Goal: Task Accomplishment & Management: Manage account settings

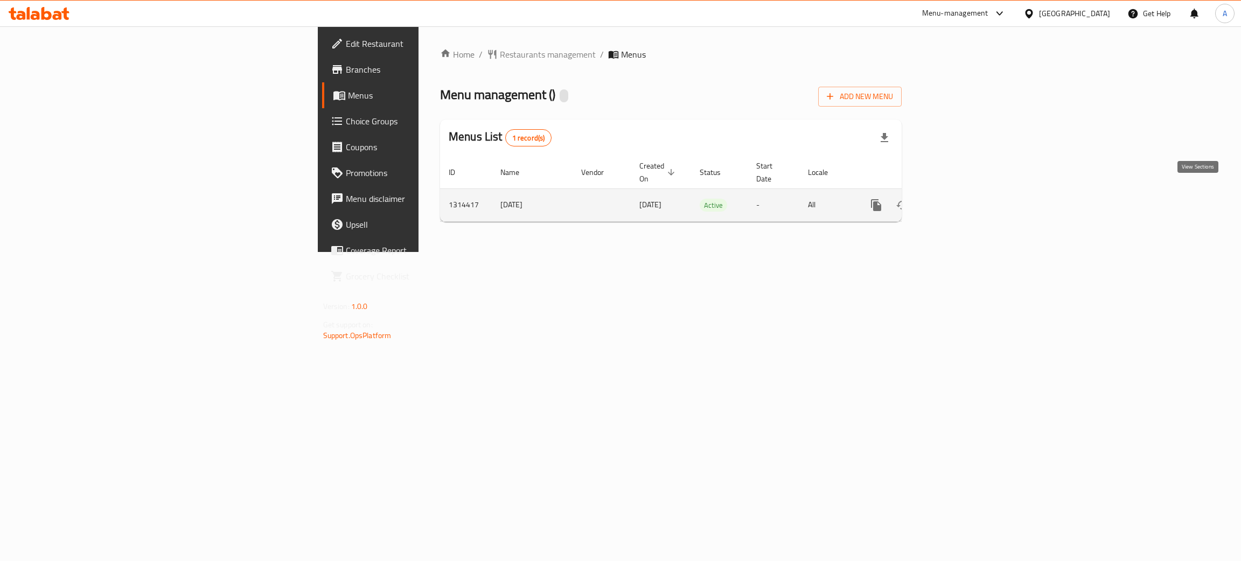
click at [961, 199] on icon "enhanced table" at bounding box center [954, 205] width 13 height 13
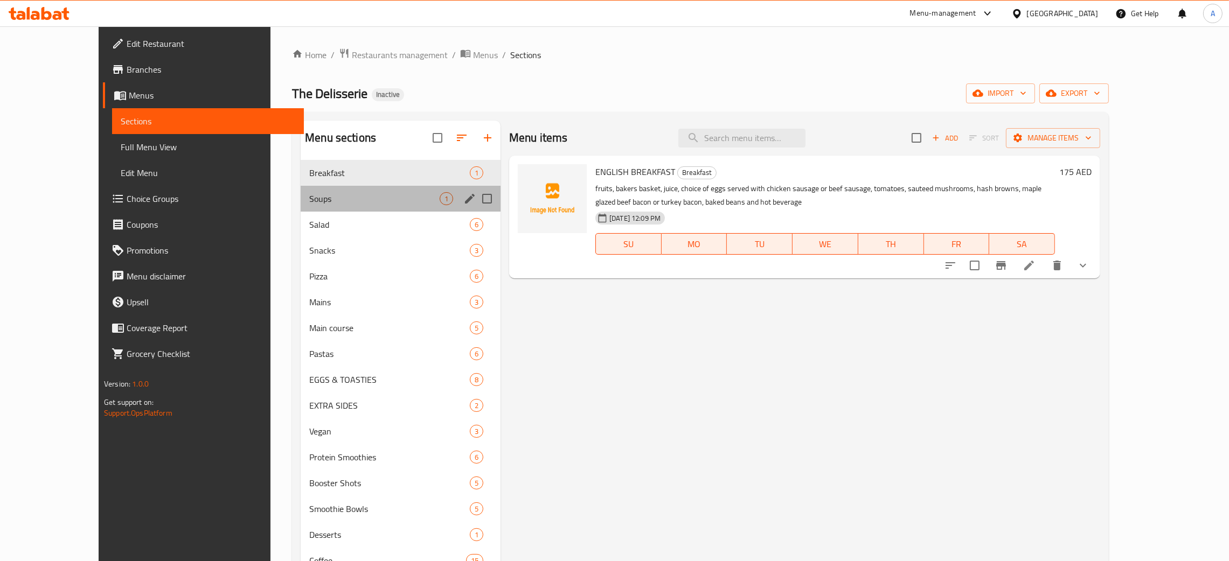
drag, startPoint x: 351, startPoint y: 210, endPoint x: 371, endPoint y: 228, distance: 27.8
click at [351, 210] on div "Soups 1" at bounding box center [401, 199] width 200 height 26
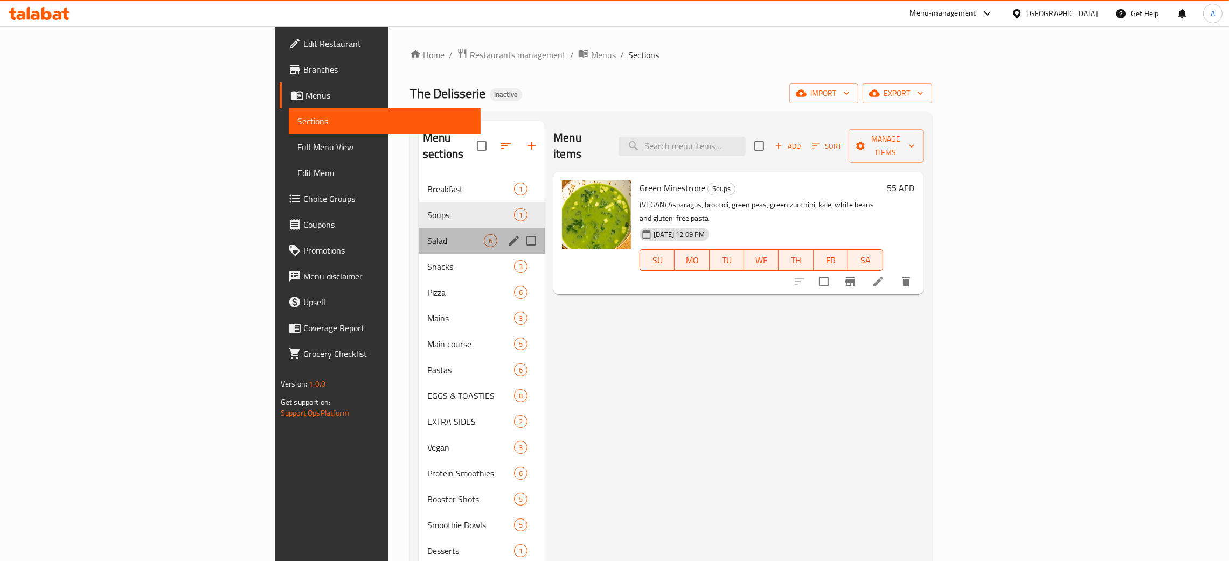
click at [419, 232] on div "Salad 6" at bounding box center [482, 241] width 126 height 26
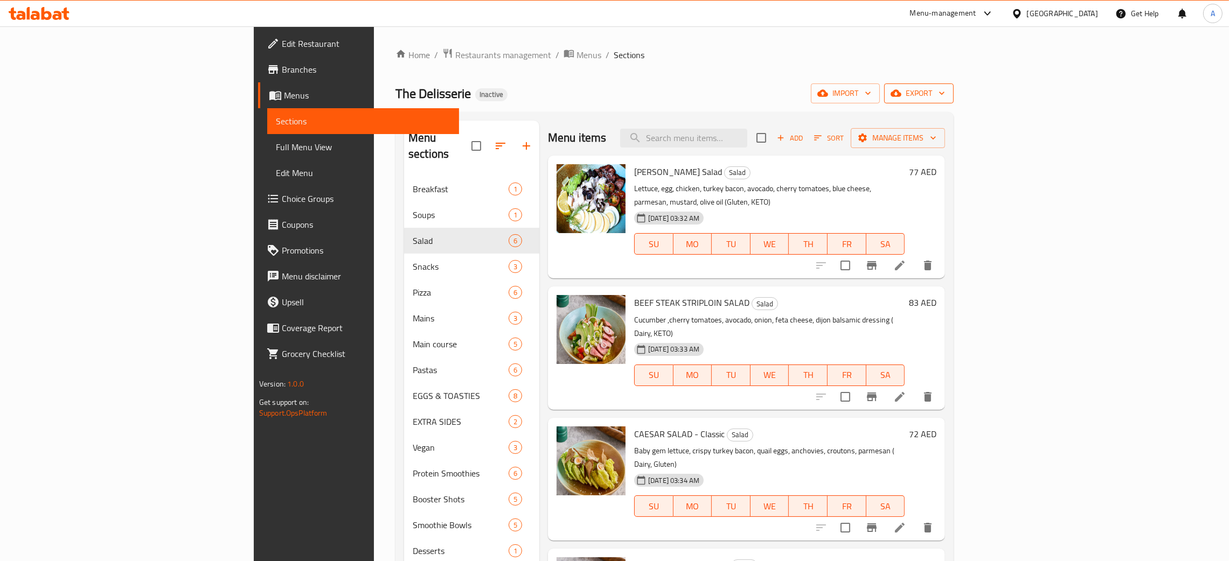
click at [954, 97] on button "export" at bounding box center [919, 94] width 70 height 20
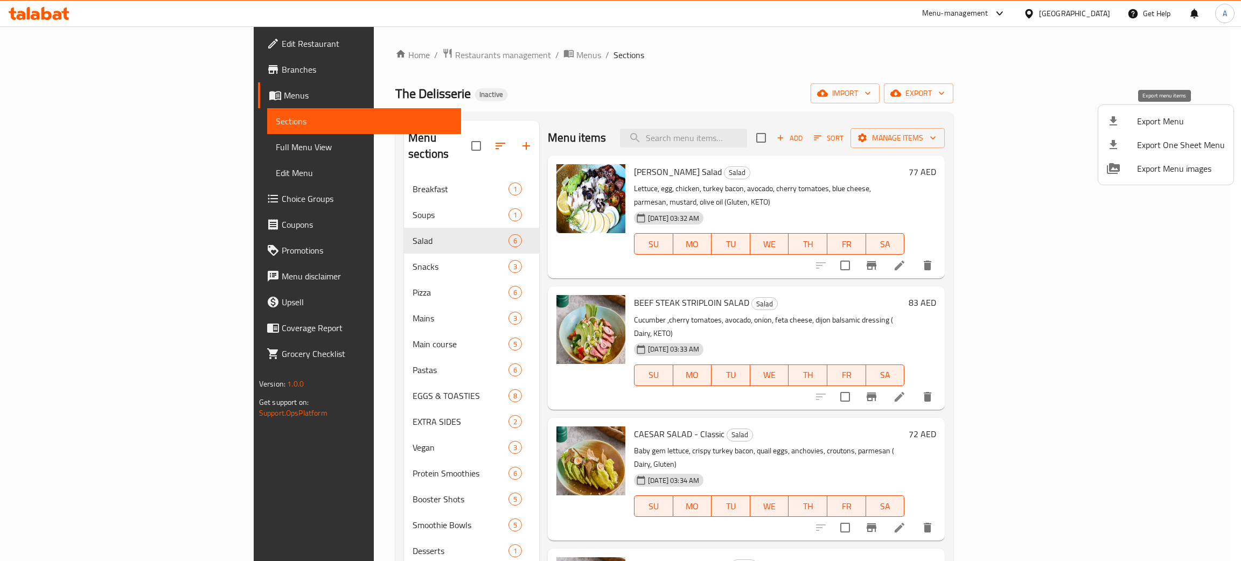
click at [1168, 129] on li "Export Menu" at bounding box center [1166, 121] width 135 height 24
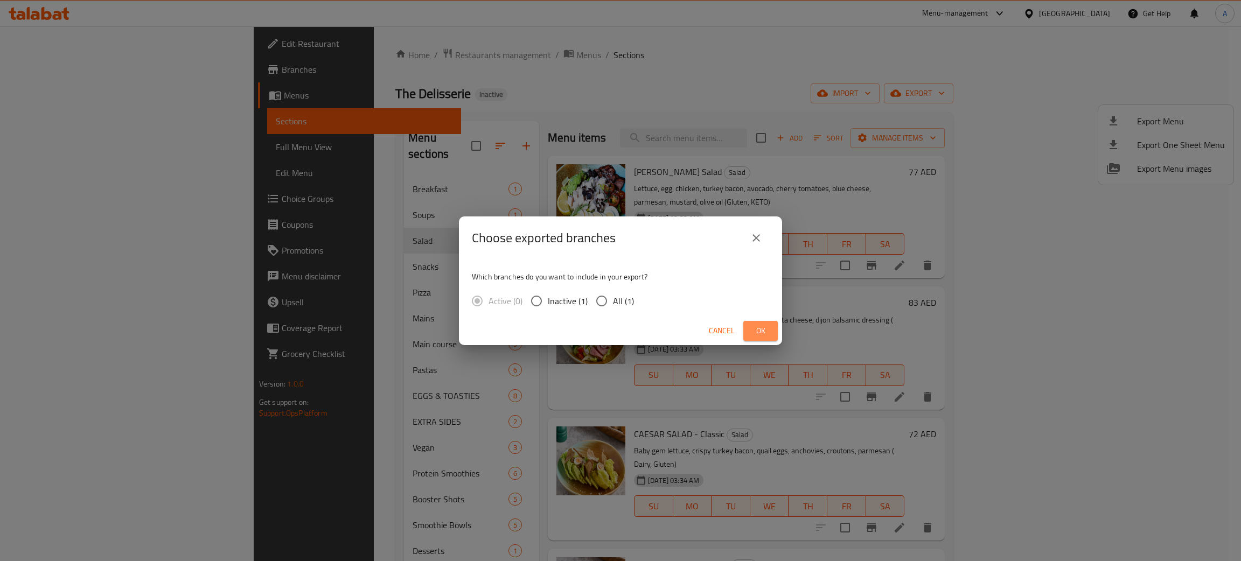
click at [754, 333] on span "Ok" at bounding box center [760, 330] width 17 height 13
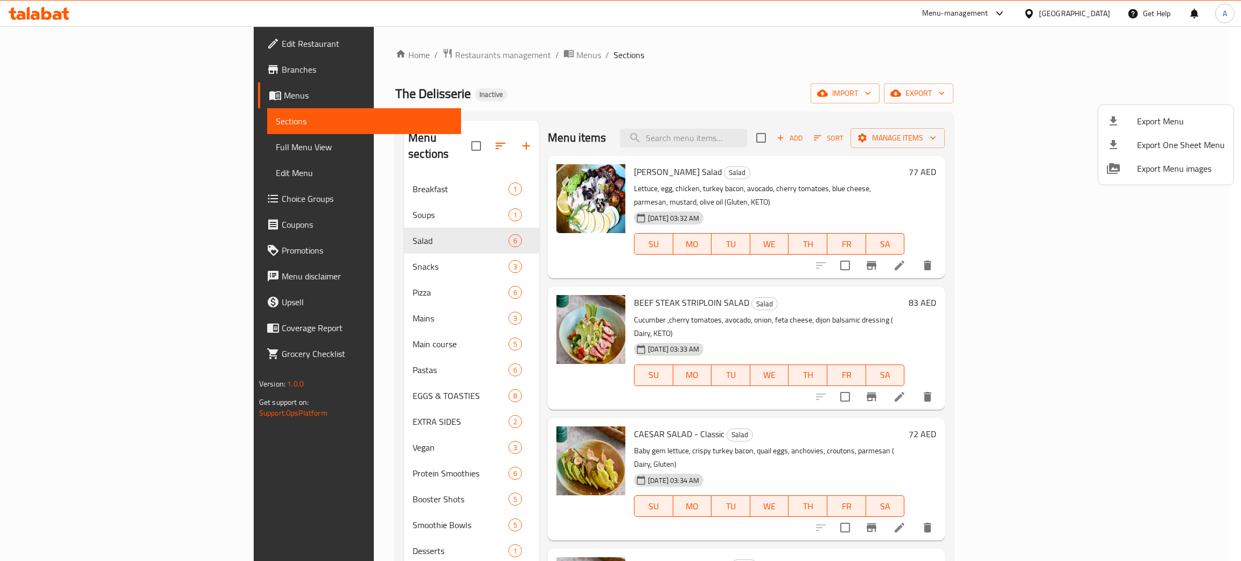
click at [1065, 12] on div at bounding box center [620, 280] width 1241 height 561
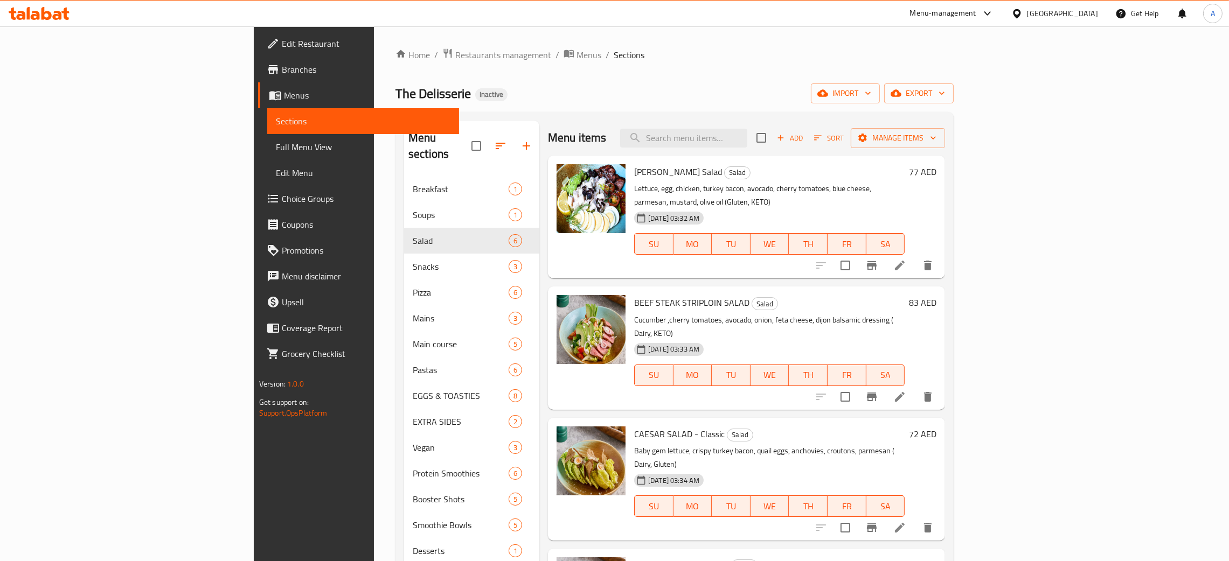
click at [1061, 12] on div "United Arab Emirates" at bounding box center [1062, 14] width 71 height 12
click at [47, 19] on icon at bounding box center [46, 13] width 10 height 13
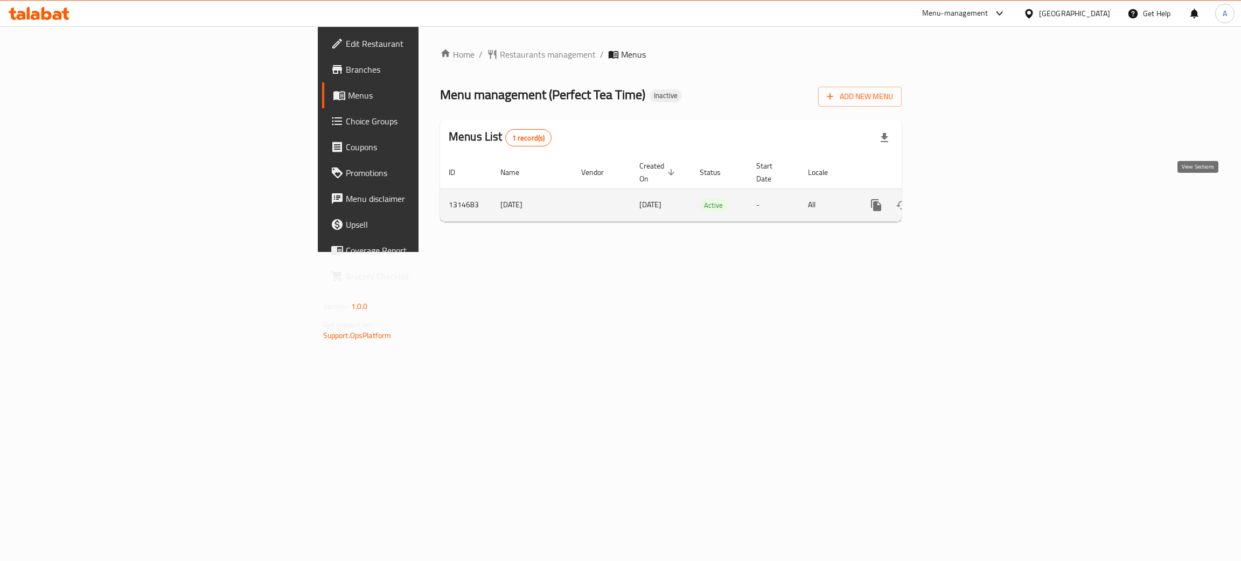
click at [961, 199] on icon "enhanced table" at bounding box center [954, 205] width 13 height 13
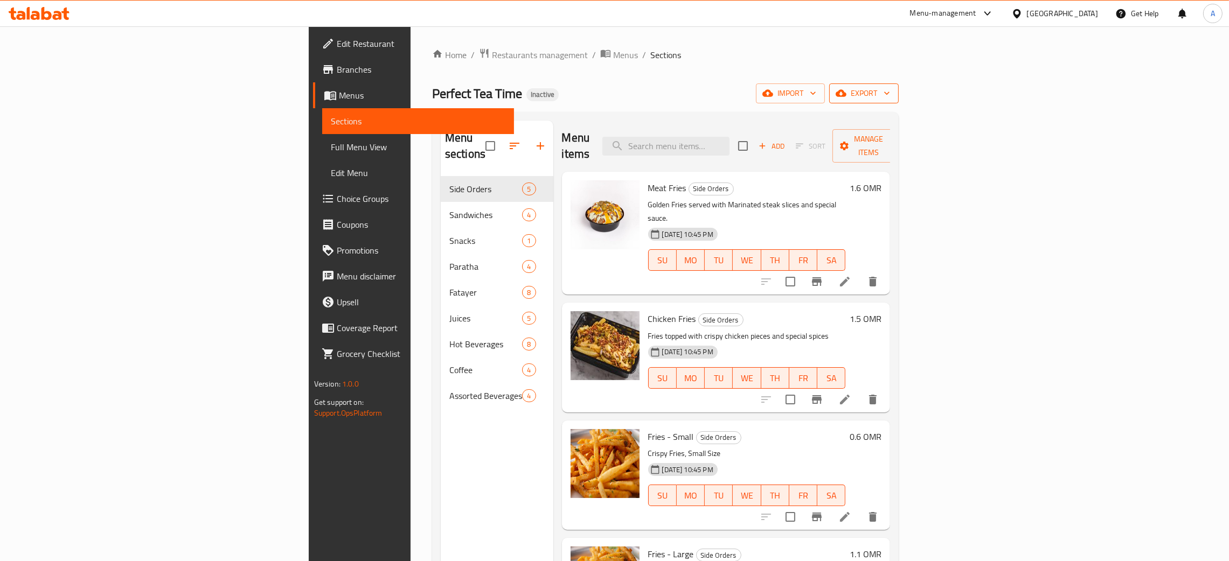
click at [892, 89] on icon "button" at bounding box center [887, 93] width 11 height 11
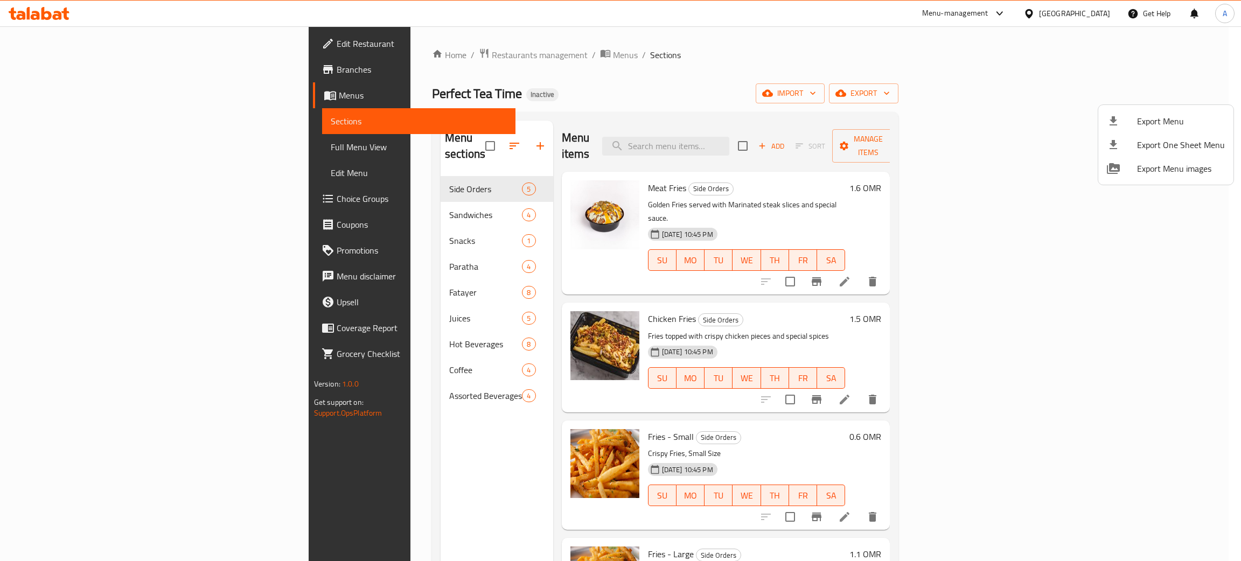
click at [1154, 115] on span "Export Menu" at bounding box center [1181, 121] width 88 height 13
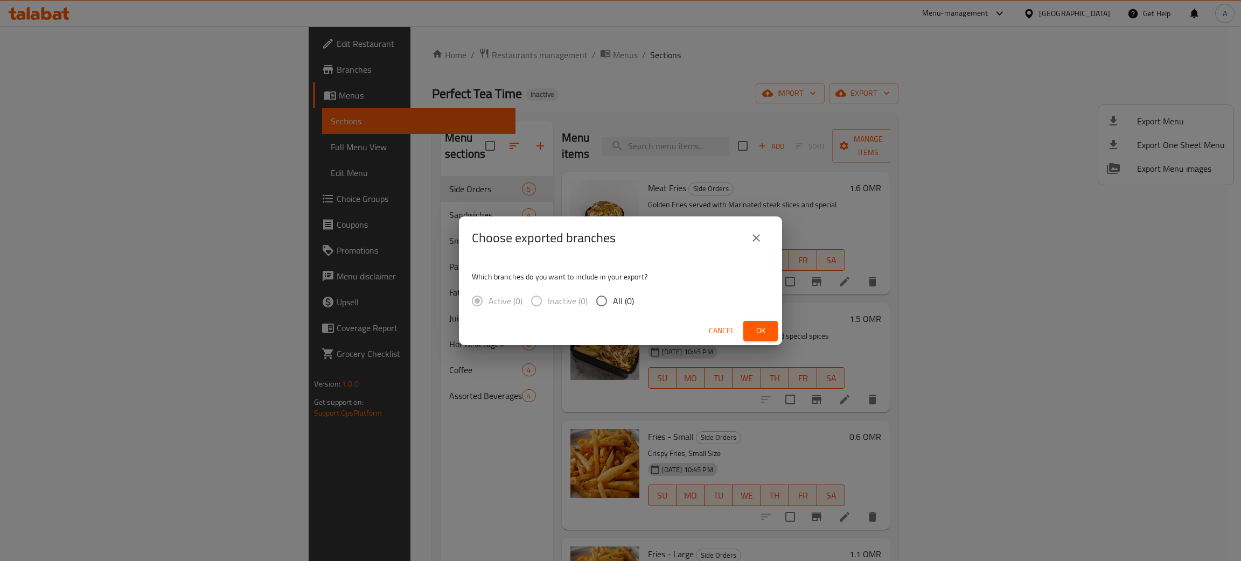
click at [764, 331] on span "Ok" at bounding box center [760, 330] width 17 height 13
click at [768, 332] on span "Ok" at bounding box center [760, 330] width 17 height 13
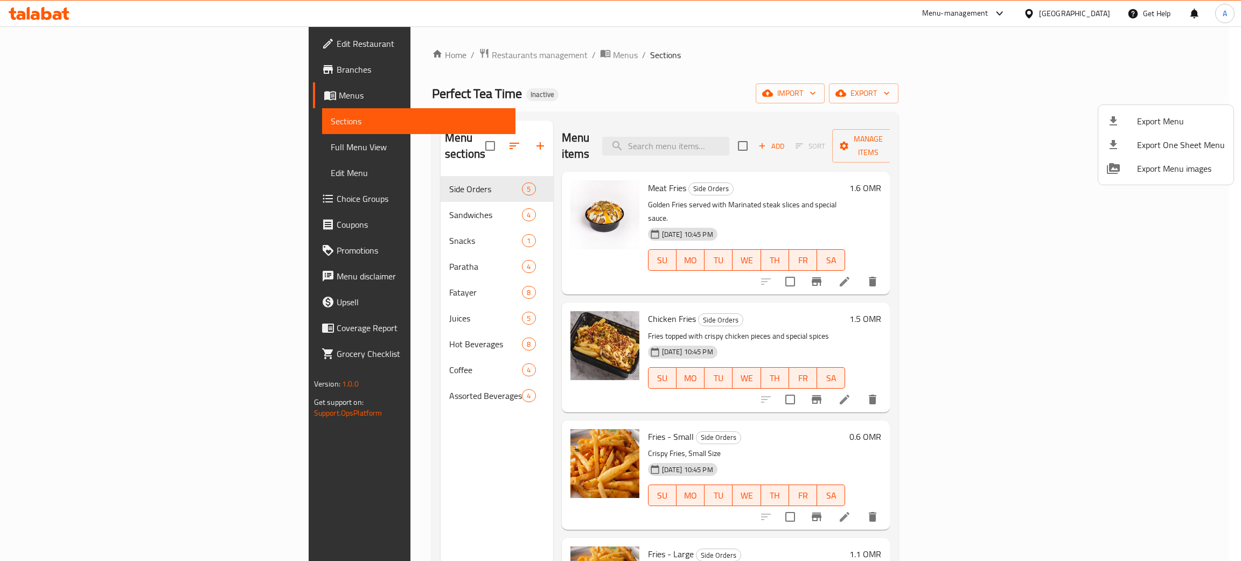
click at [1103, 18] on div at bounding box center [620, 280] width 1241 height 561
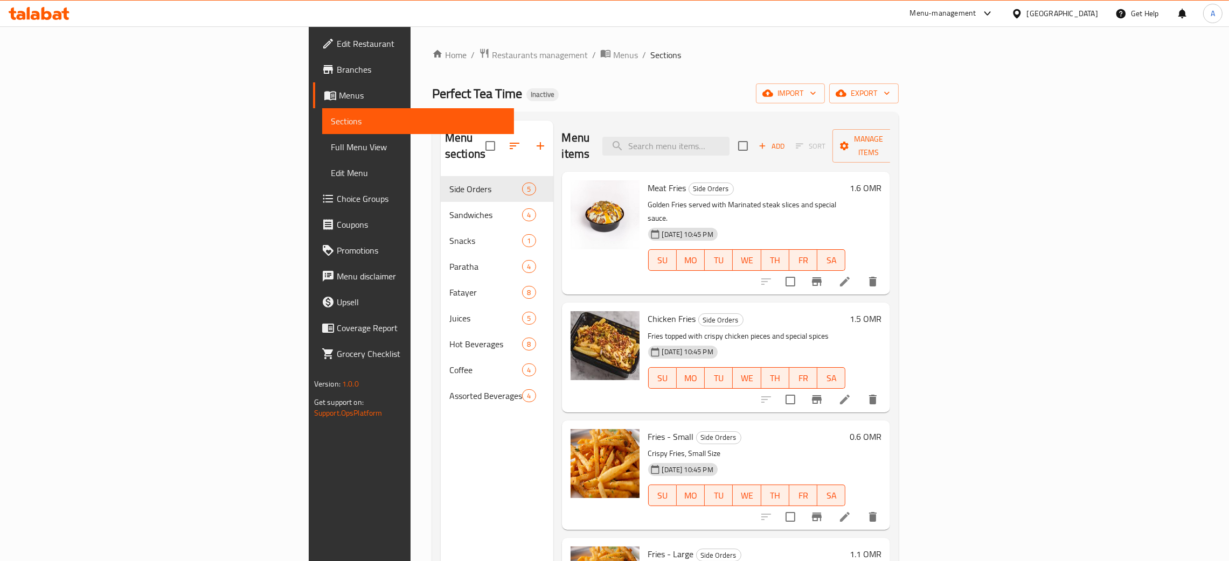
click at [1100, 15] on div "Oman" at bounding box center [1055, 14] width 104 height 26
click at [1089, 13] on div "Oman" at bounding box center [1062, 14] width 71 height 12
click at [975, 115] on div "[GEOGRAPHIC_DATA]" at bounding box center [1017, 111] width 162 height 25
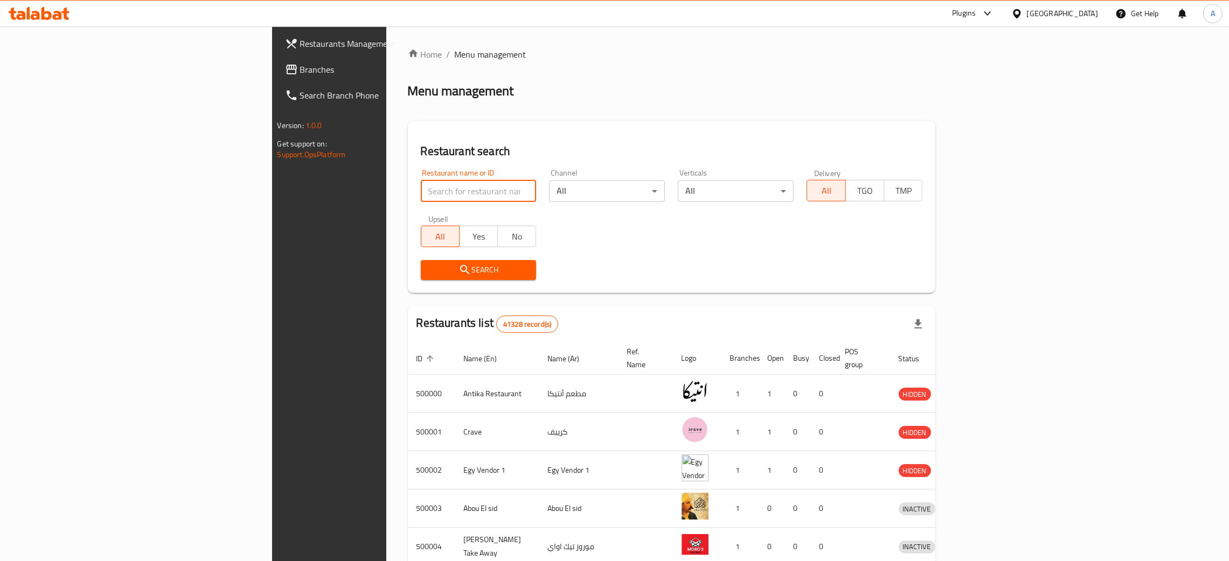
click at [421, 190] on input "search" at bounding box center [479, 192] width 116 height 22
paste input "أبو خاطر الشرقاوي"
type input "أبو خاطر الشرقاوي"
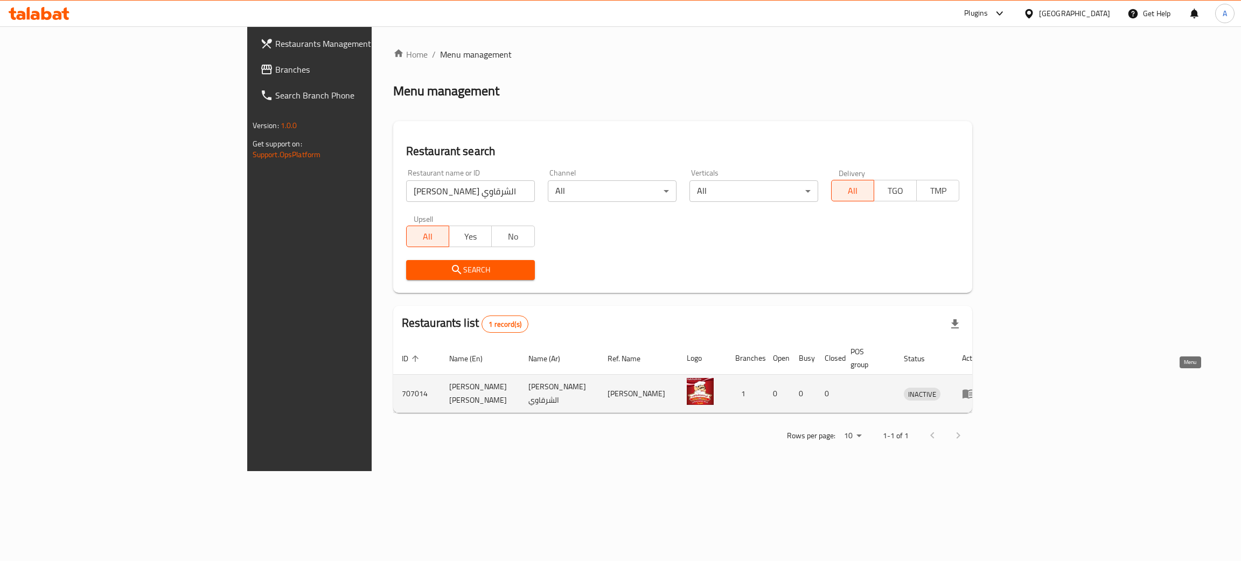
click at [975, 387] on icon "enhanced table" at bounding box center [968, 393] width 13 height 13
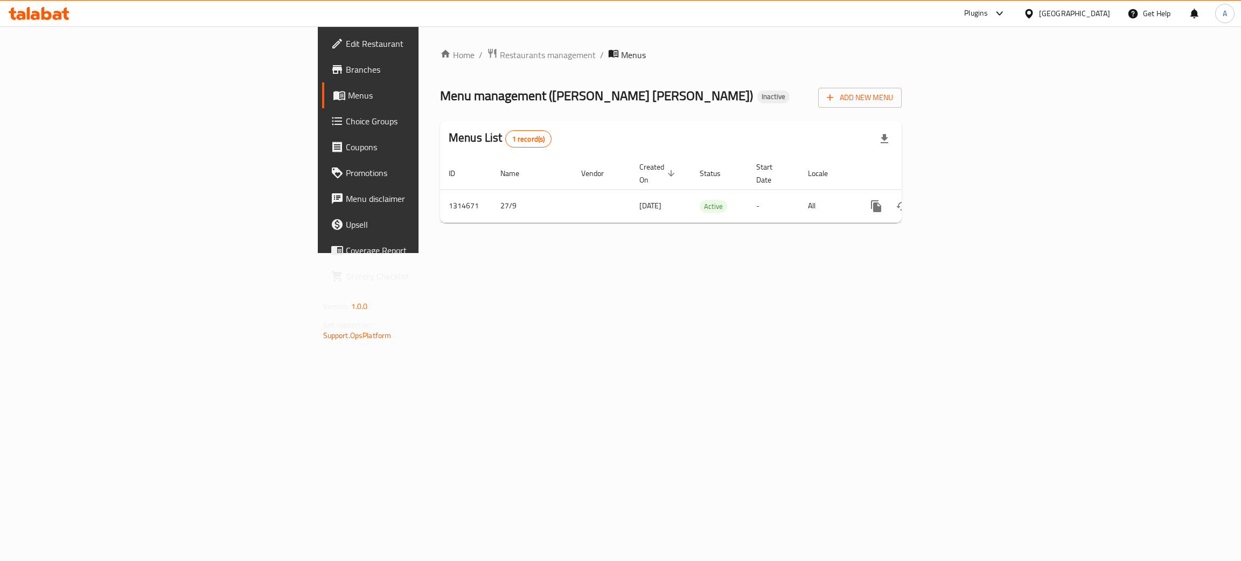
click at [346, 38] on span "Edit Restaurant" at bounding box center [431, 43] width 171 height 13
click at [961, 199] on icon "enhanced table" at bounding box center [954, 205] width 13 height 13
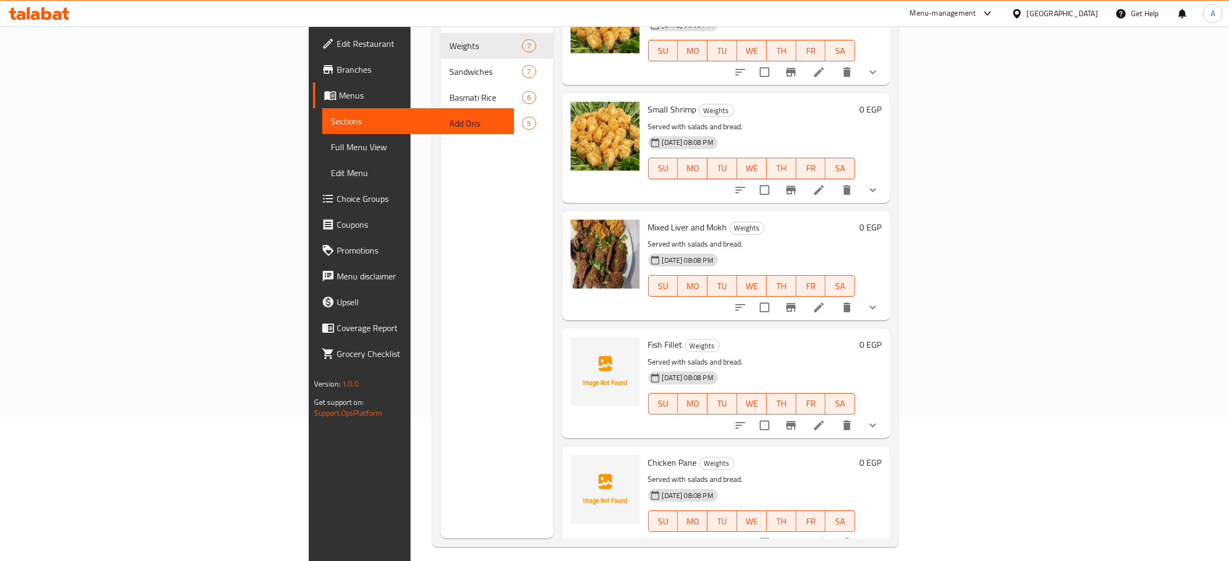
scroll to position [152, 0]
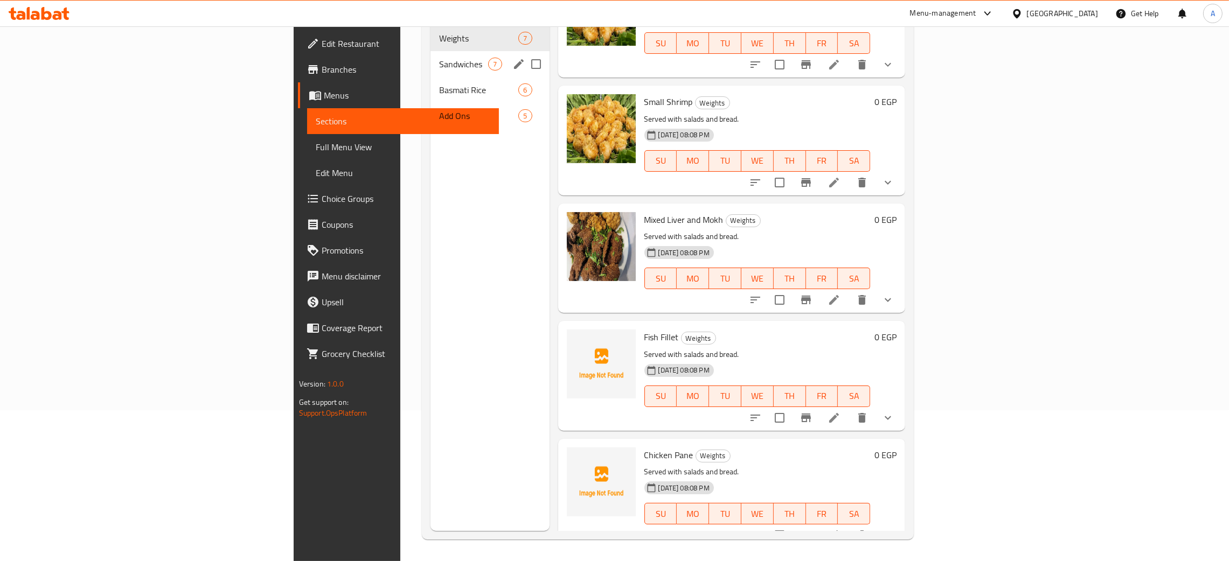
click at [431, 51] on div "Sandwiches 7" at bounding box center [490, 64] width 119 height 26
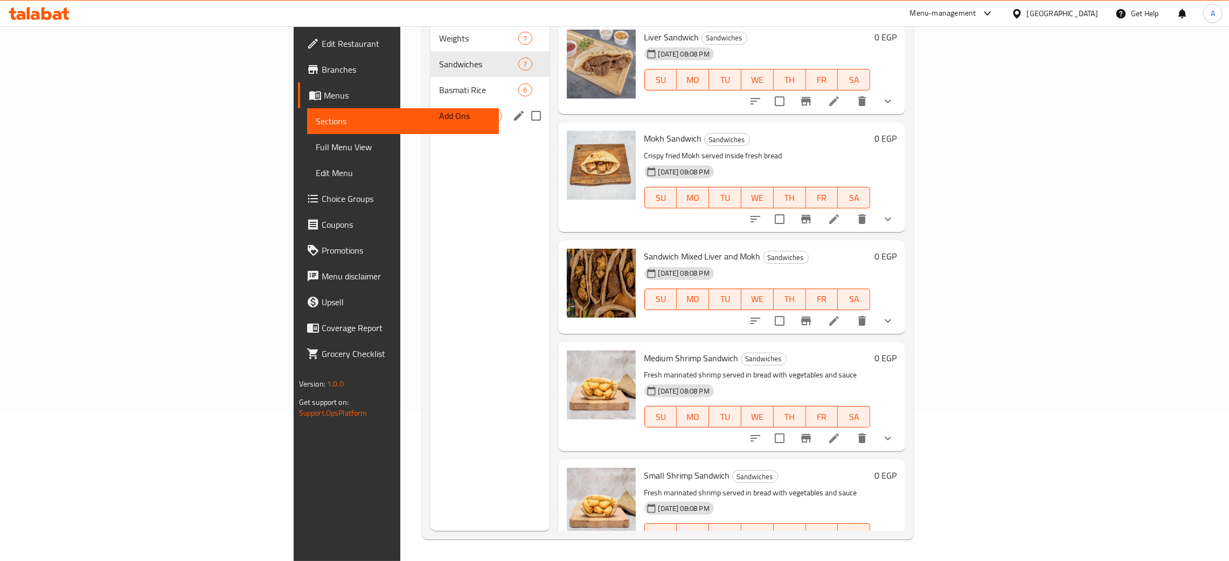
click at [431, 103] on div "Add Ons 5" at bounding box center [490, 116] width 119 height 26
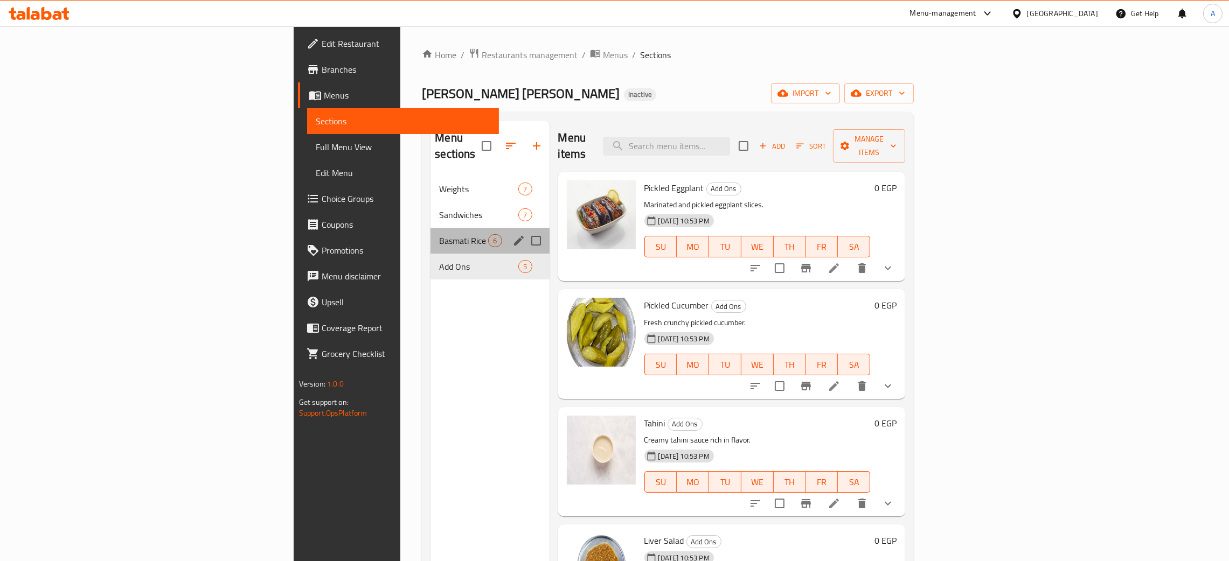
click at [431, 232] on div "Basmati Rice 6" at bounding box center [490, 241] width 119 height 26
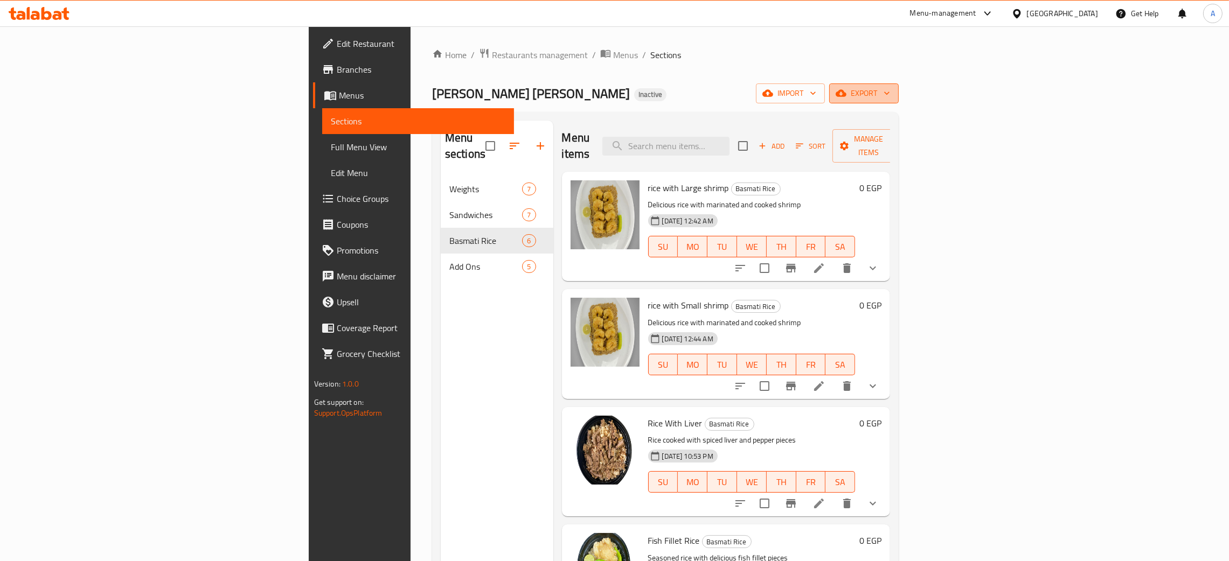
click at [899, 86] on button "export" at bounding box center [864, 94] width 70 height 20
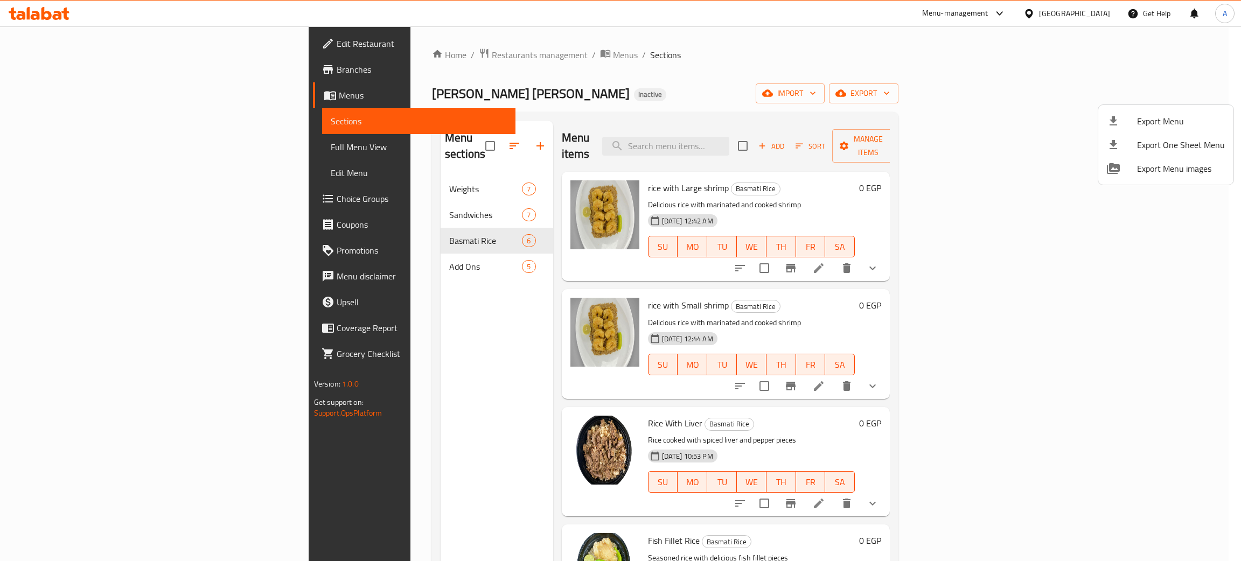
click at [1161, 118] on span "Export Menu" at bounding box center [1181, 121] width 88 height 13
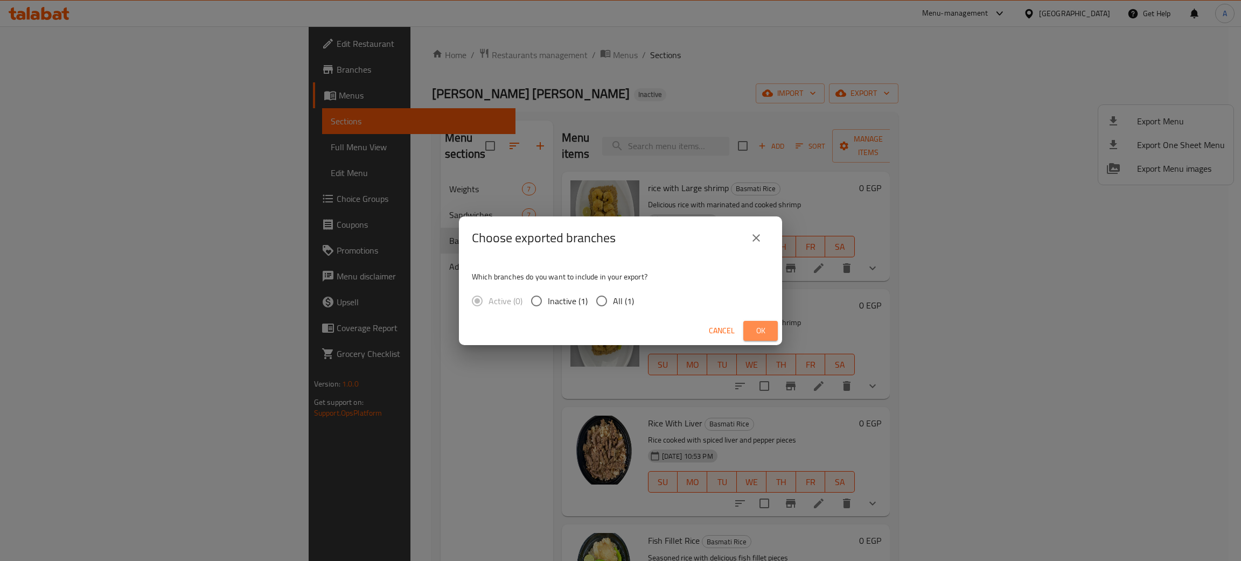
click at [764, 330] on span "Ok" at bounding box center [760, 330] width 17 height 13
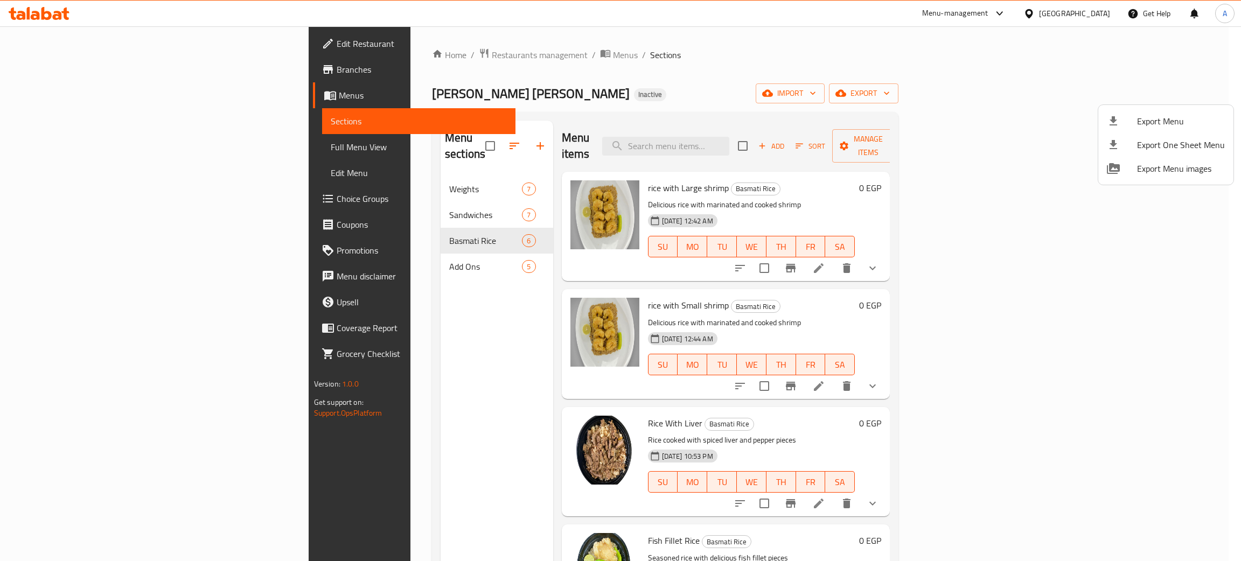
click at [72, 44] on div at bounding box center [620, 280] width 1241 height 561
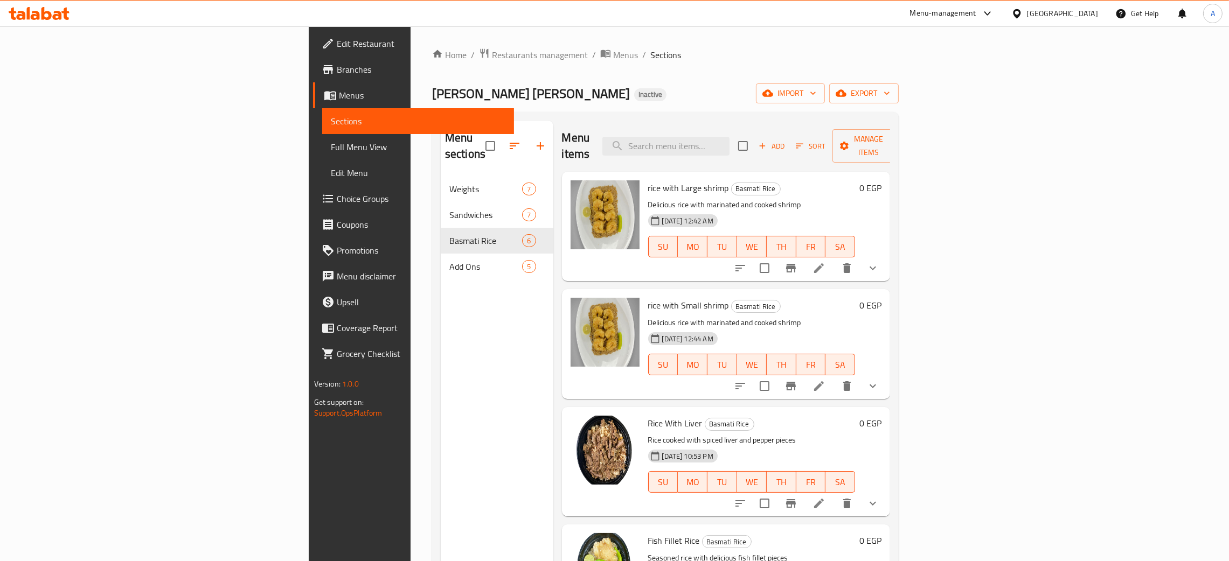
click at [337, 44] on span "Edit Restaurant" at bounding box center [421, 43] width 169 height 13
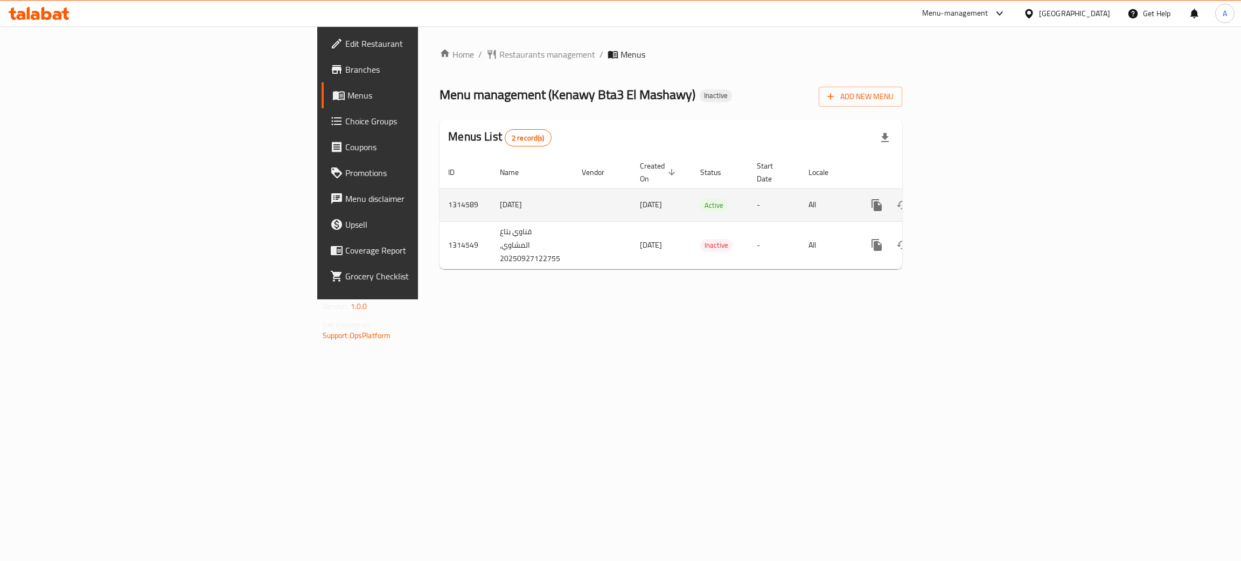
click at [961, 199] on icon "enhanced table" at bounding box center [954, 205] width 13 height 13
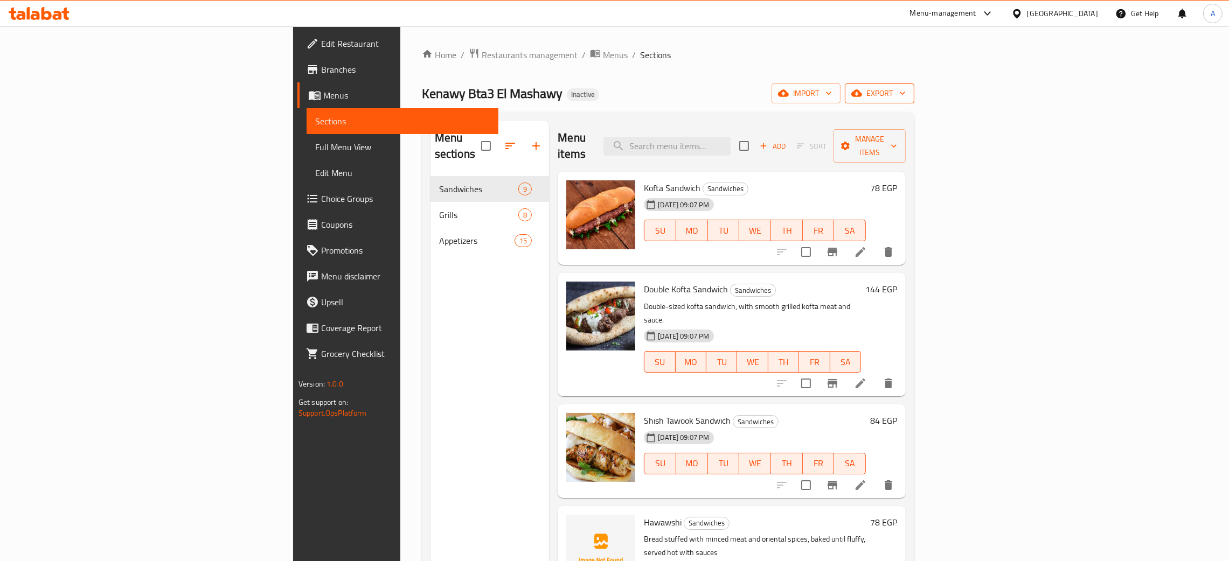
click at [908, 91] on icon "button" at bounding box center [902, 93] width 11 height 11
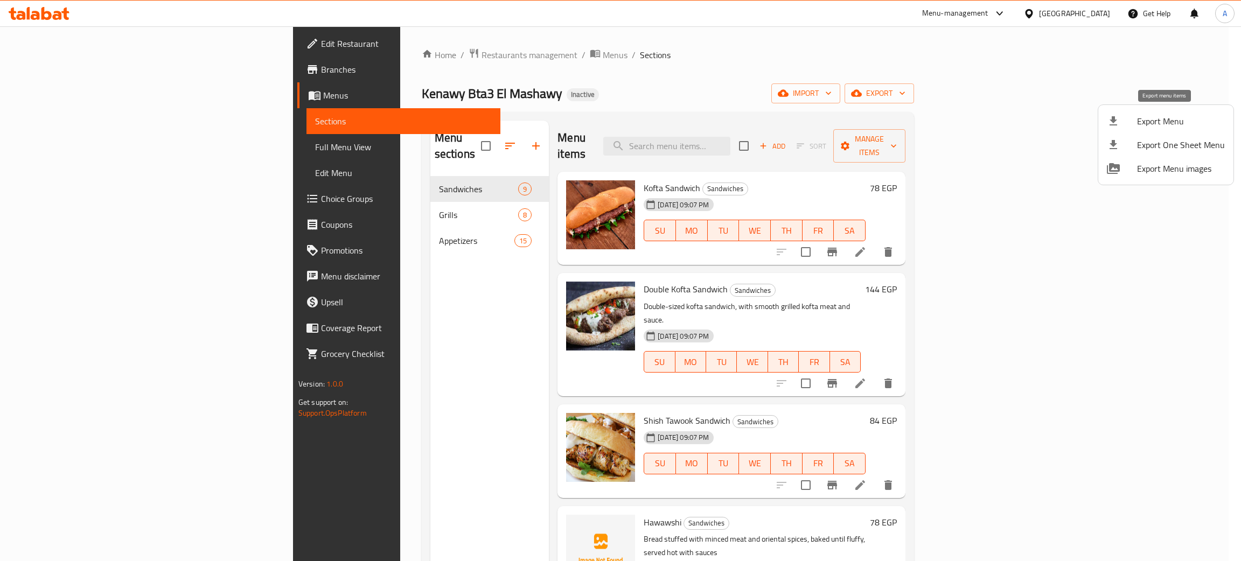
click at [1160, 122] on span "Export Menu" at bounding box center [1181, 121] width 88 height 13
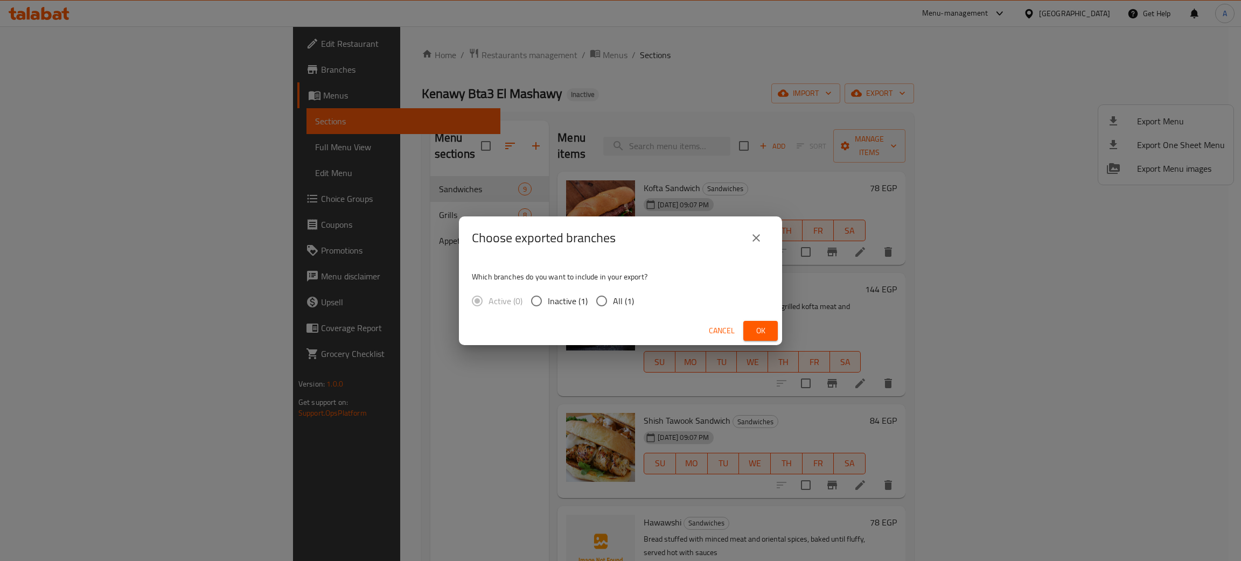
click at [759, 324] on span "Ok" at bounding box center [760, 330] width 17 height 13
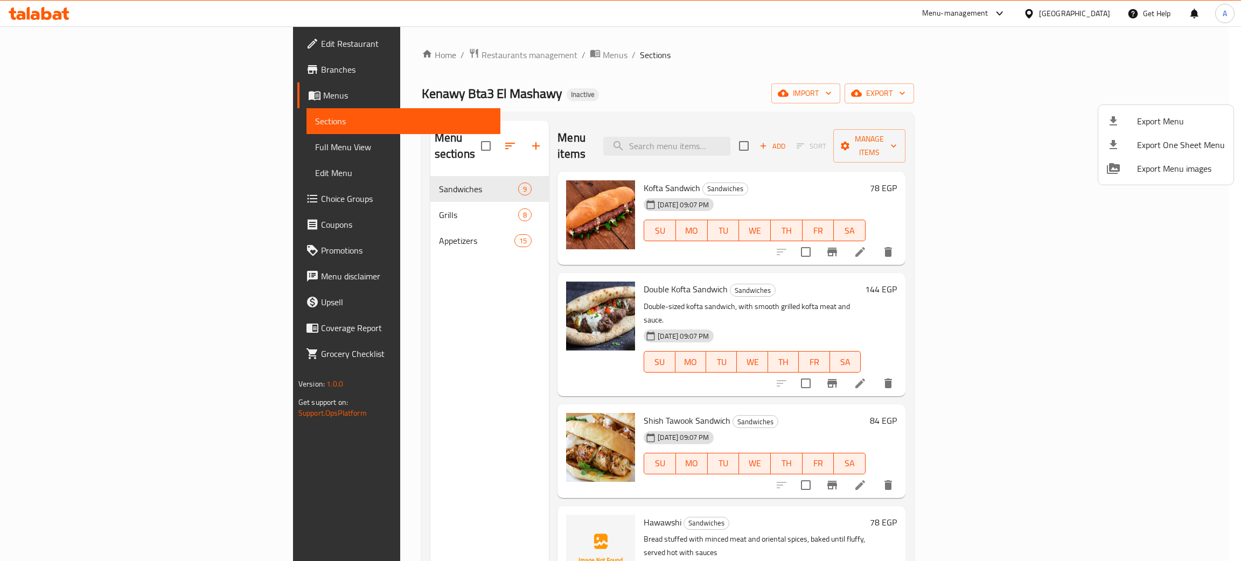
click at [1095, 15] on div at bounding box center [620, 280] width 1241 height 561
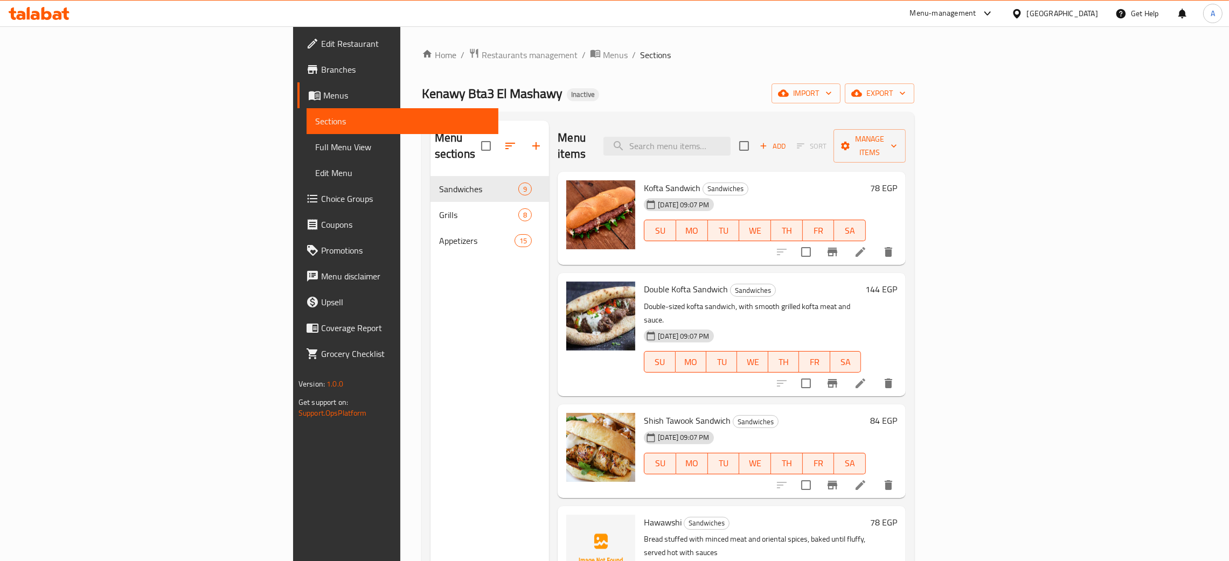
click at [1093, 12] on div "[GEOGRAPHIC_DATA]" at bounding box center [1062, 14] width 71 height 12
click at [988, 280] on div "United Arab Emirates" at bounding box center [981, 283] width 71 height 12
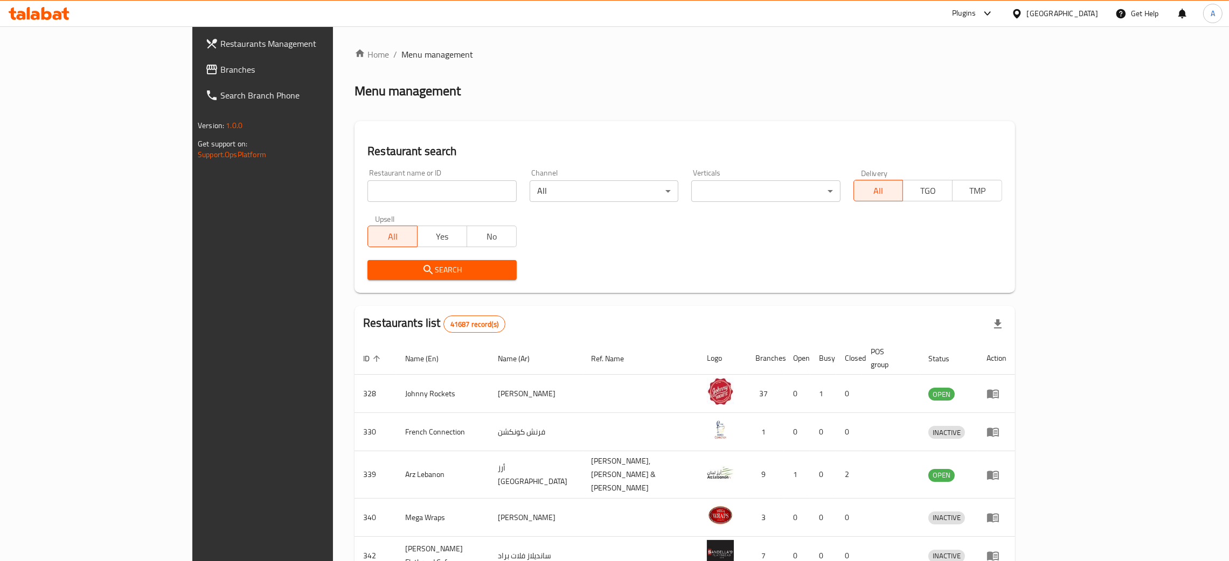
click at [387, 189] on input "search" at bounding box center [441, 192] width 149 height 22
paste input "Lebanese Corner Re"
type input "Lebanese Corner Re"
click button "Search" at bounding box center [441, 270] width 149 height 20
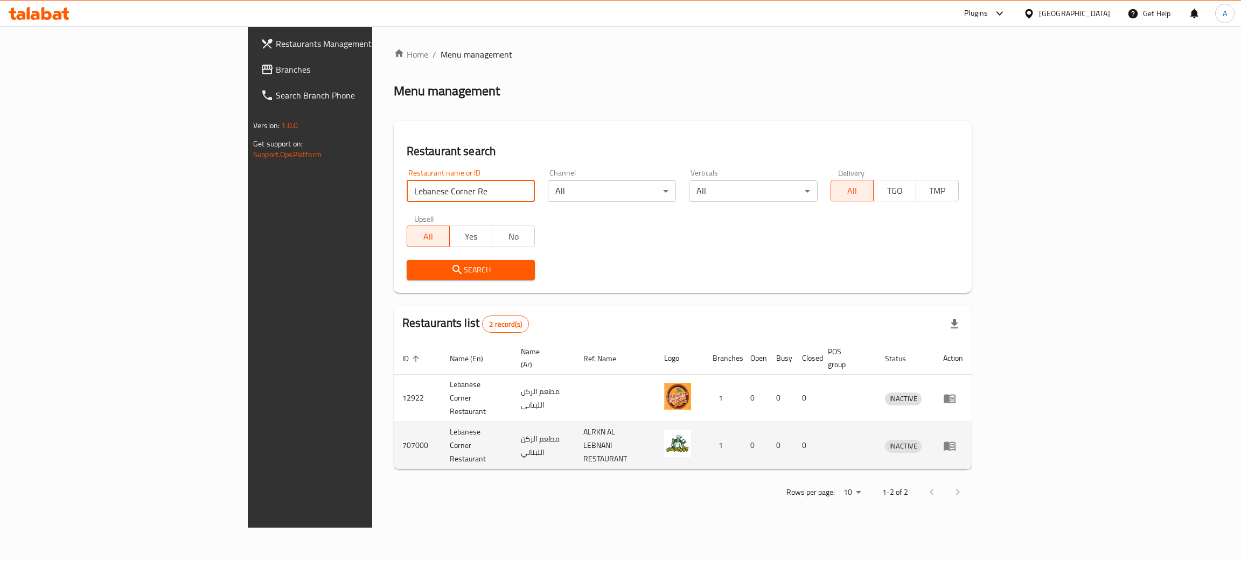
click at [956, 440] on icon "enhanced table" at bounding box center [949, 446] width 13 height 13
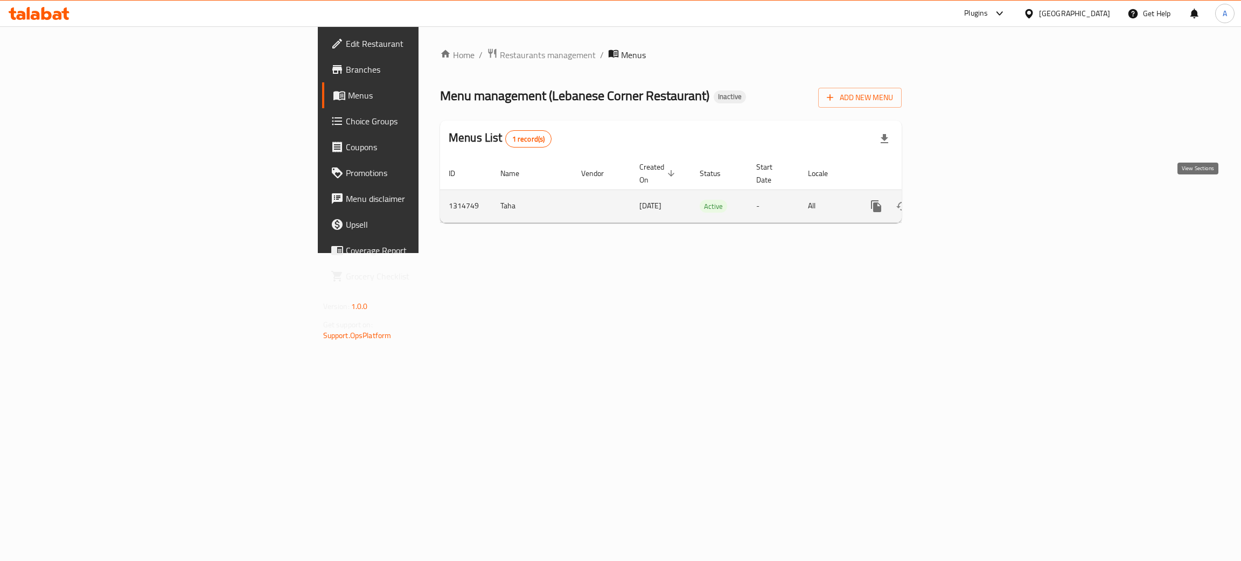
click at [961, 200] on icon "enhanced table" at bounding box center [954, 206] width 13 height 13
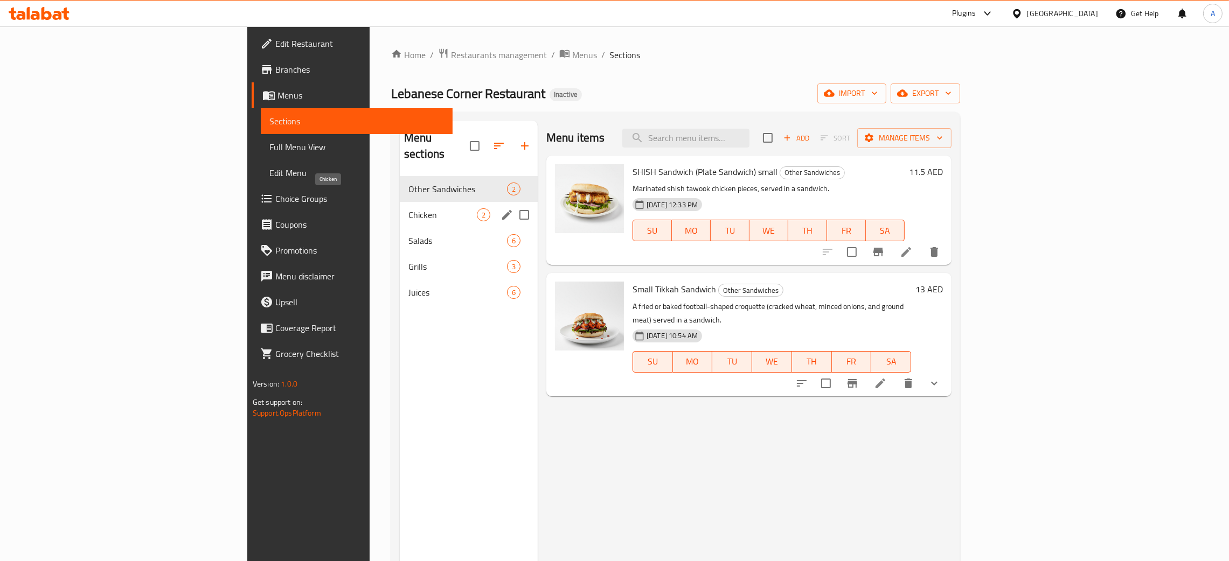
click at [408, 209] on span "Chicken" at bounding box center [442, 215] width 68 height 13
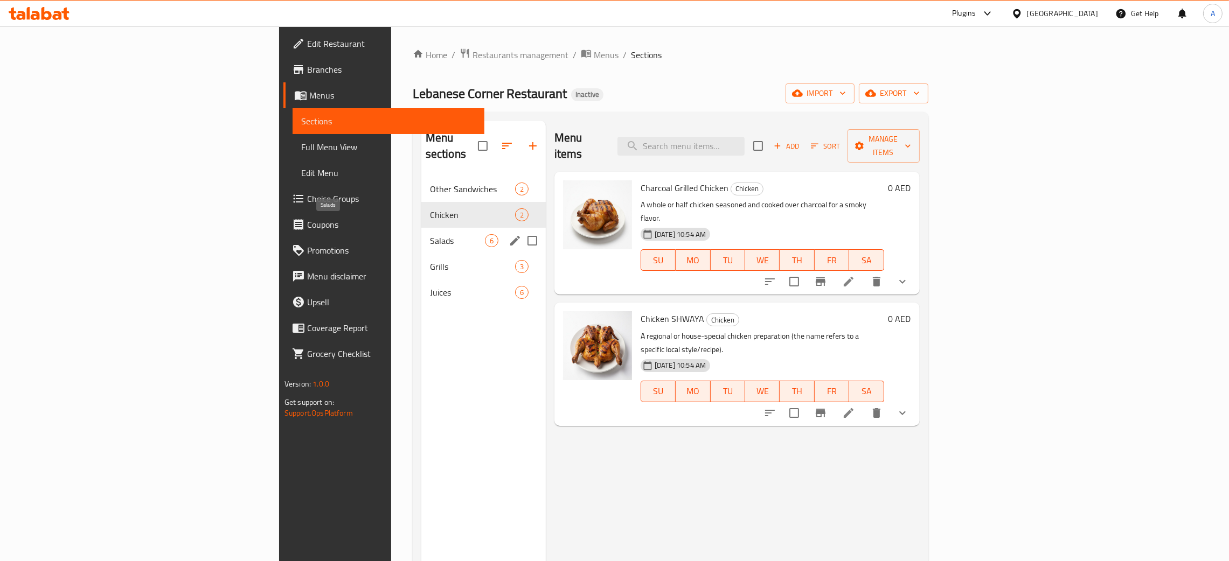
click at [430, 234] on span "Salads" at bounding box center [457, 240] width 55 height 13
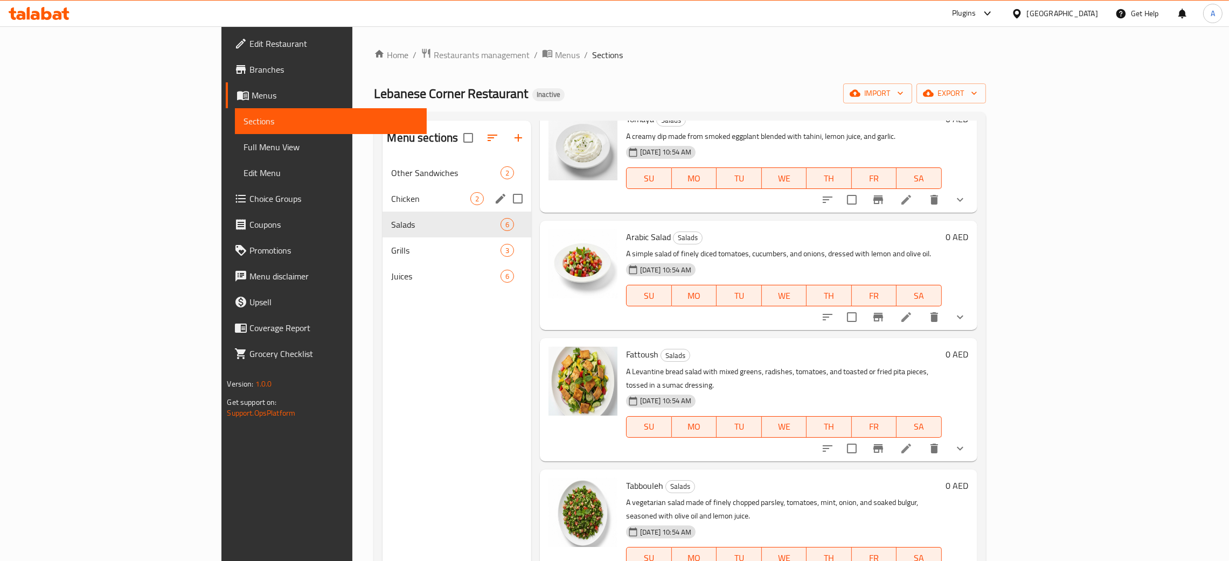
click at [383, 206] on div "Chicken 2" at bounding box center [457, 199] width 149 height 26
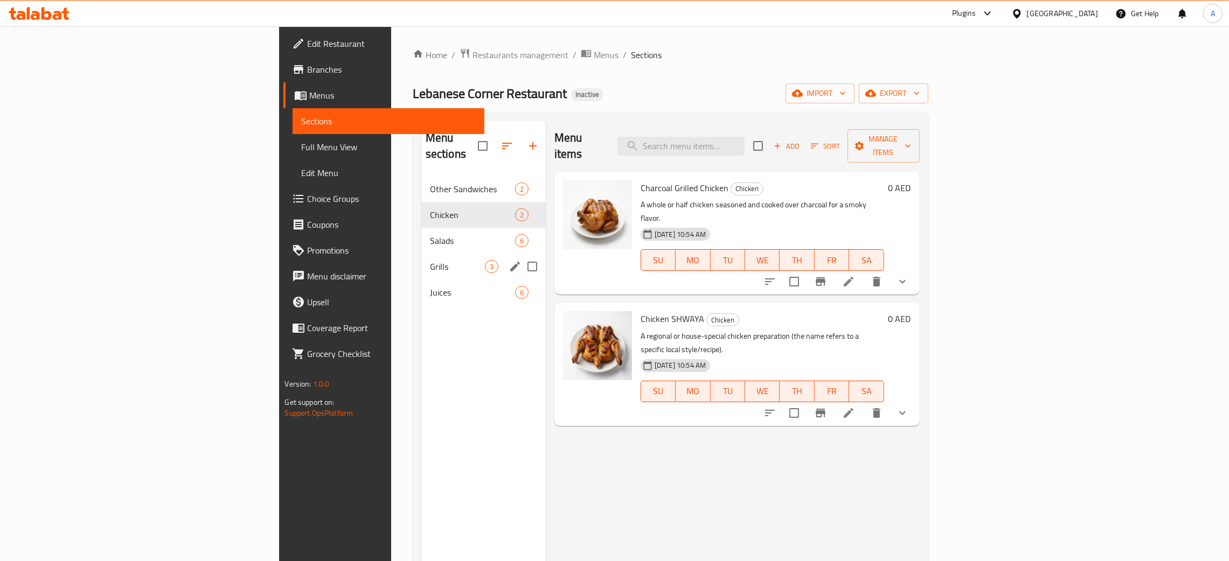
click at [430, 260] on span "Grills" at bounding box center [457, 266] width 55 height 13
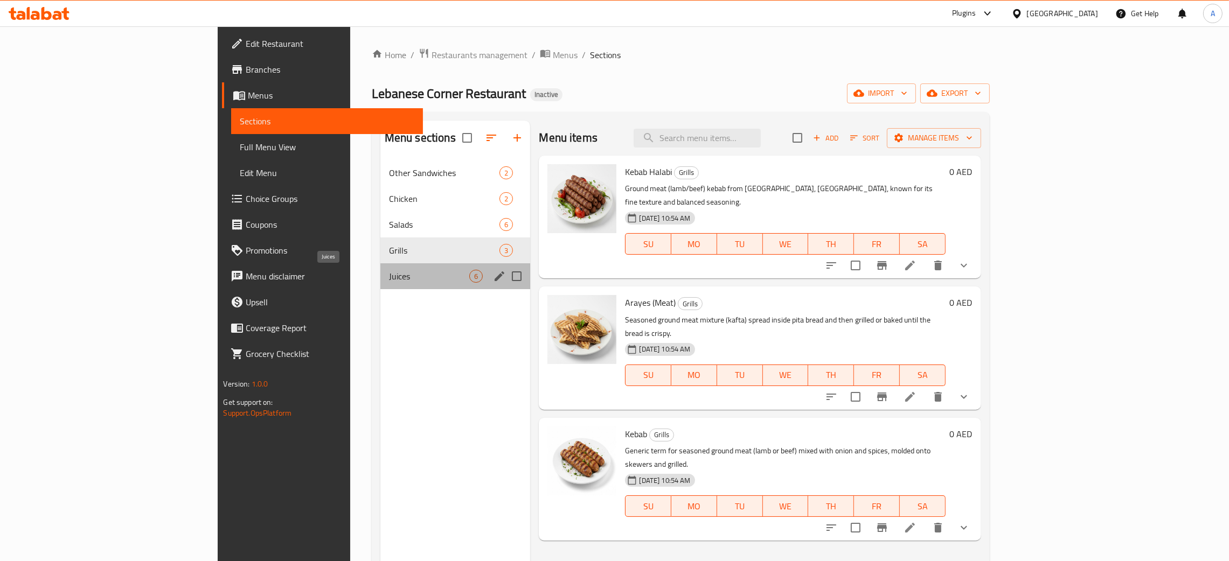
click at [389, 279] on span "Juices" at bounding box center [429, 276] width 81 height 13
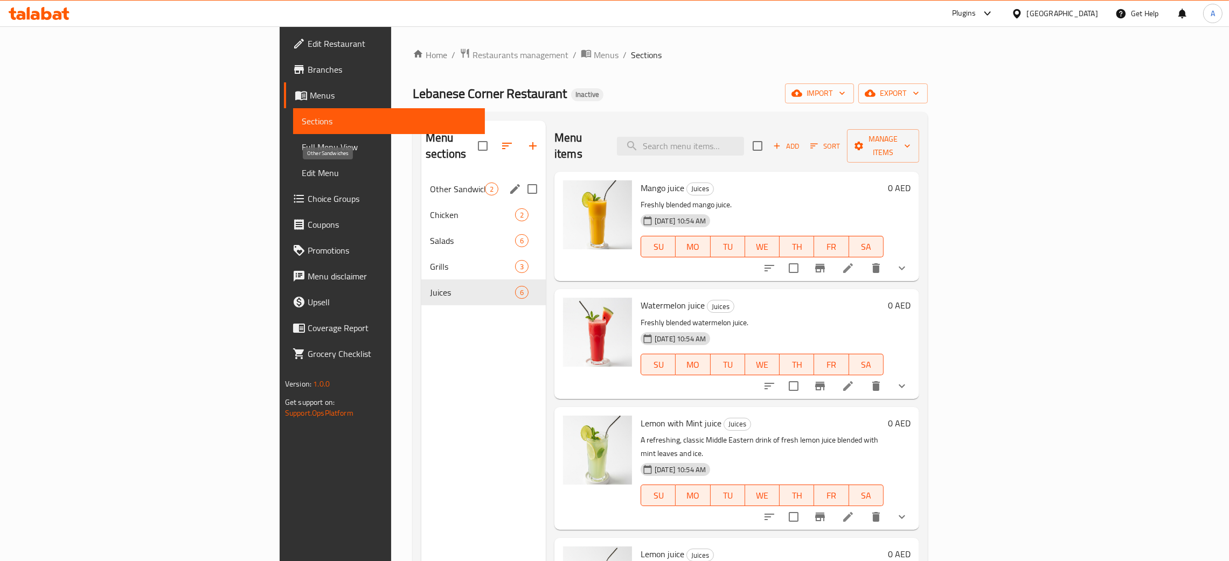
click at [430, 183] on span "Other Sandwiches" at bounding box center [457, 189] width 55 height 13
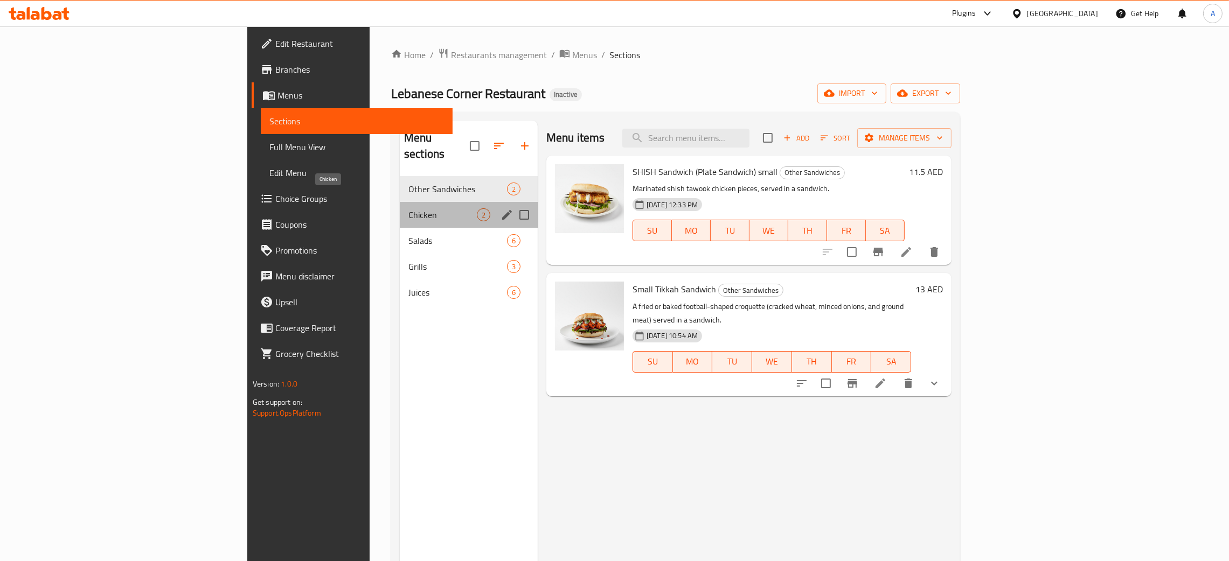
click at [408, 209] on span "Chicken" at bounding box center [442, 215] width 68 height 13
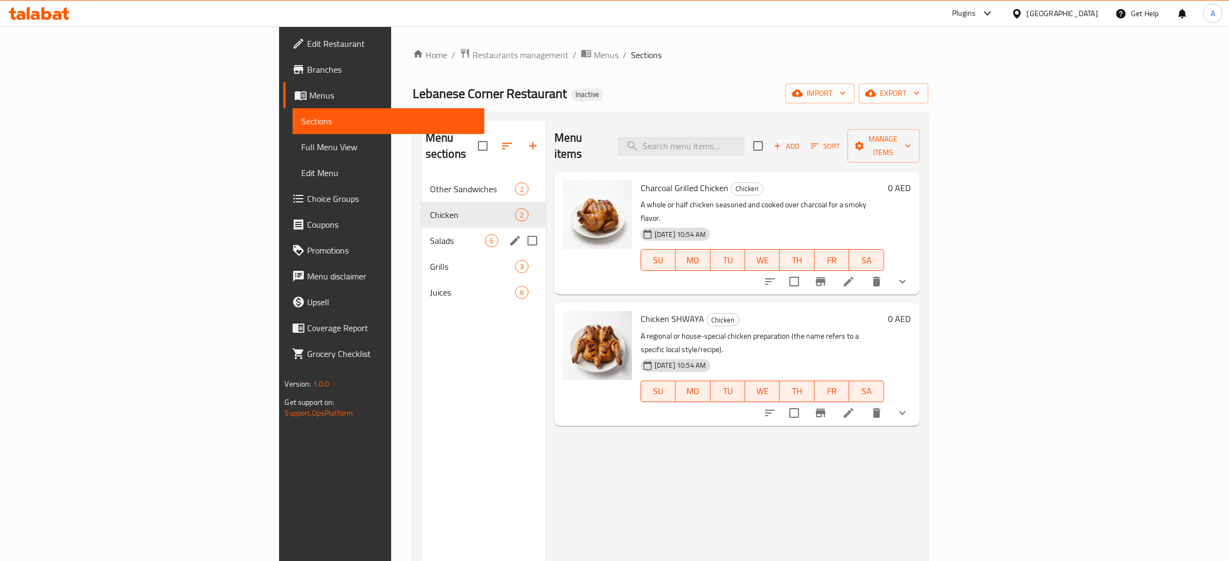
click at [421, 228] on div "Salads 6" at bounding box center [483, 241] width 124 height 26
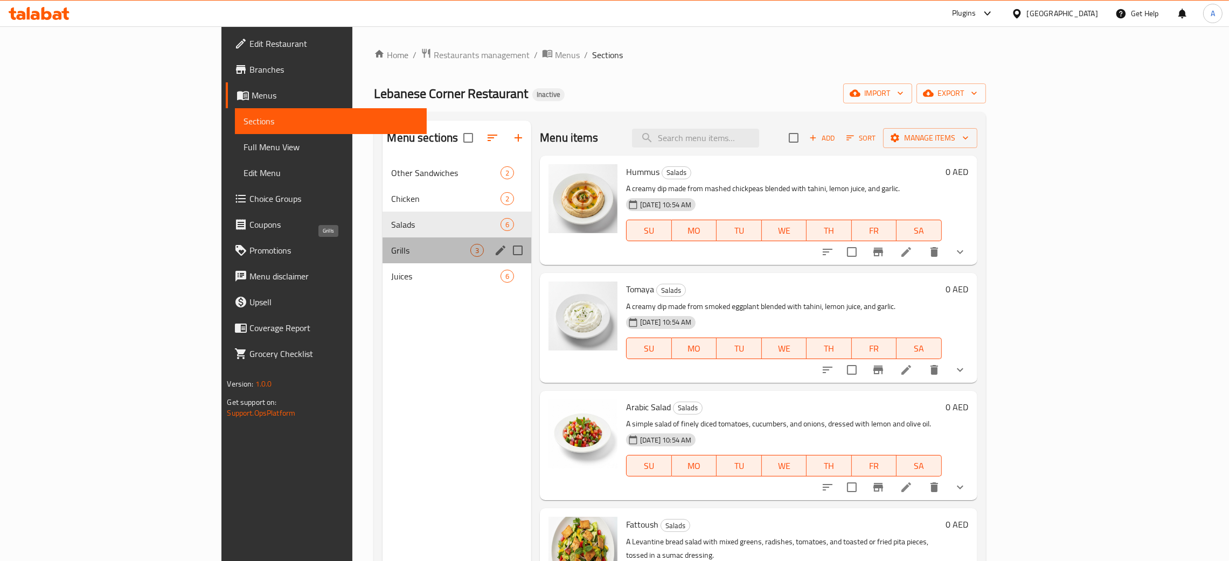
click at [391, 245] on span "Grills" at bounding box center [430, 250] width 79 height 13
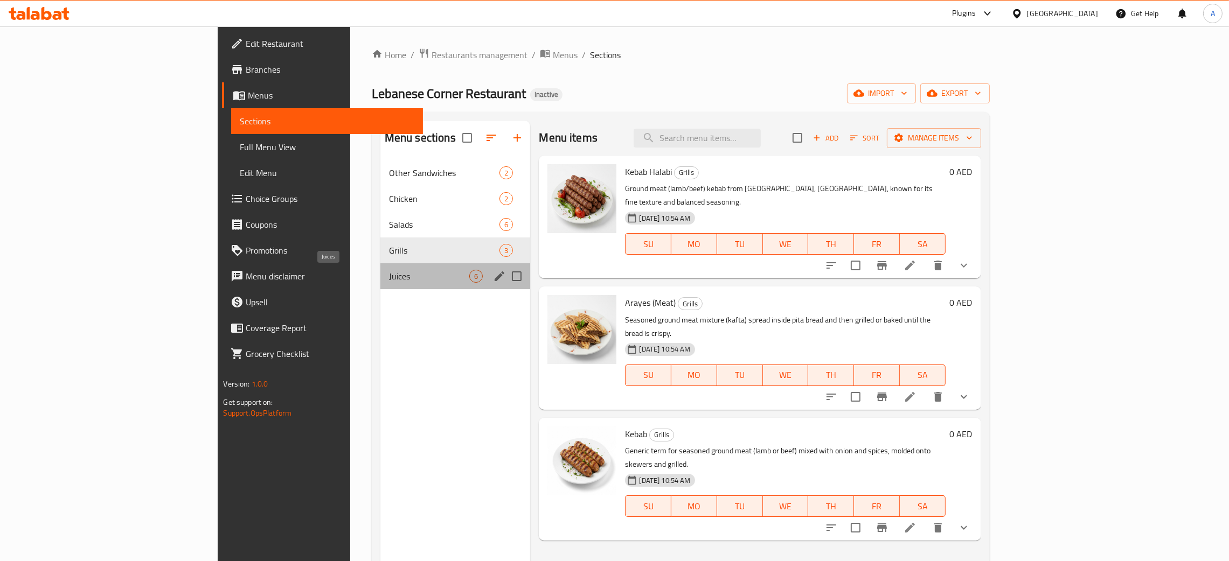
click at [389, 281] on span "Juices" at bounding box center [429, 276] width 81 height 13
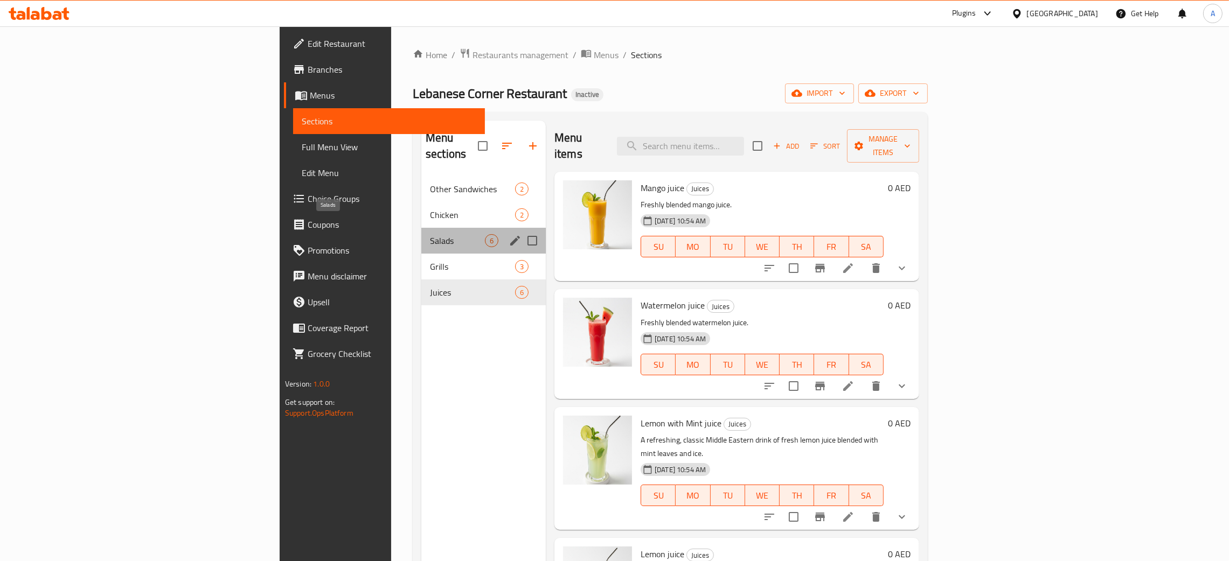
click at [430, 234] on span "Salads" at bounding box center [457, 240] width 55 height 13
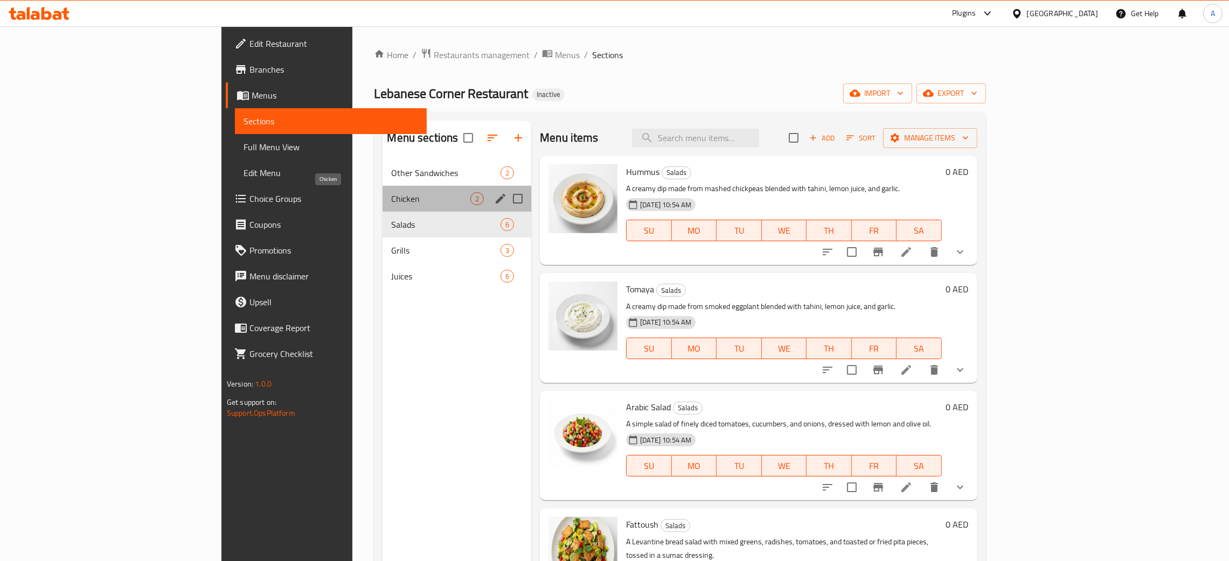
click at [391, 200] on span "Chicken" at bounding box center [430, 198] width 79 height 13
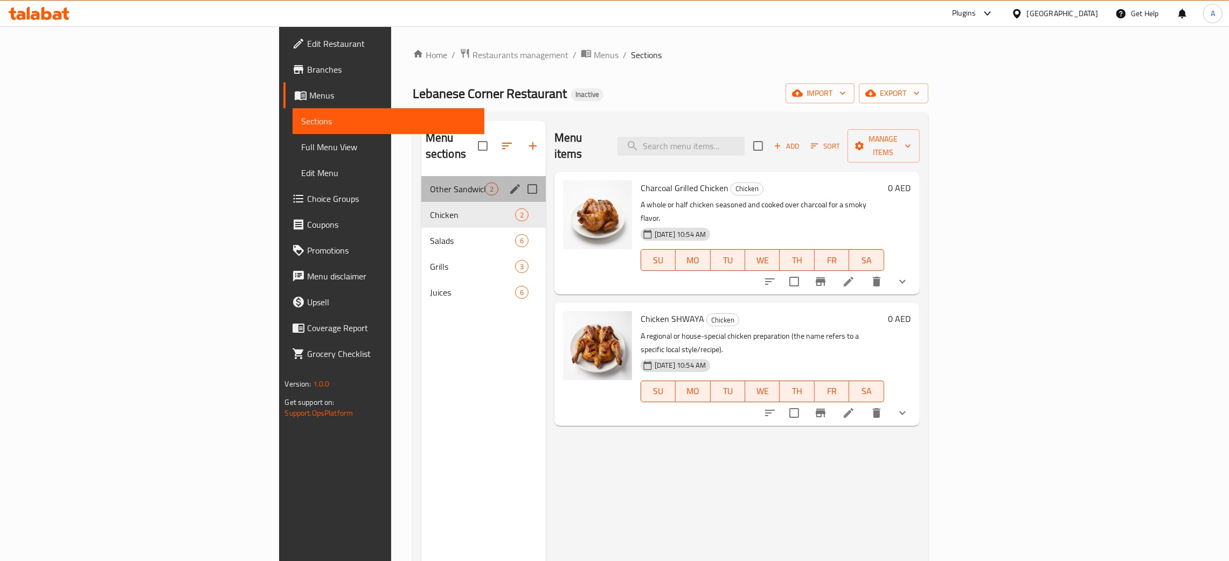
click at [421, 180] on div "Other Sandwiches 2" at bounding box center [483, 189] width 124 height 26
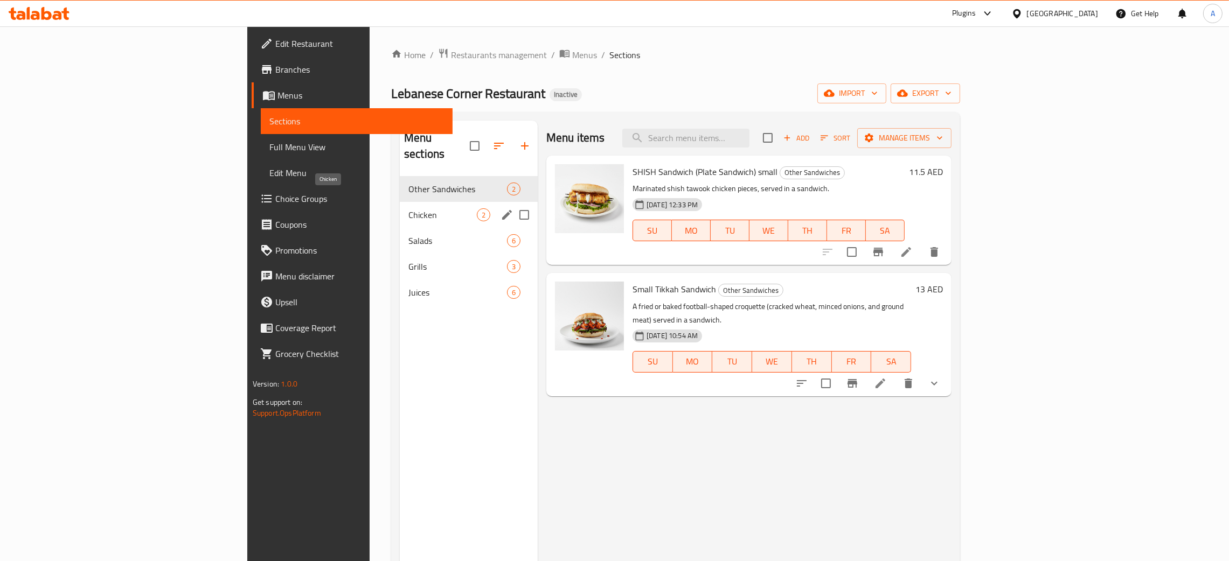
click at [408, 209] on span "Chicken" at bounding box center [442, 215] width 68 height 13
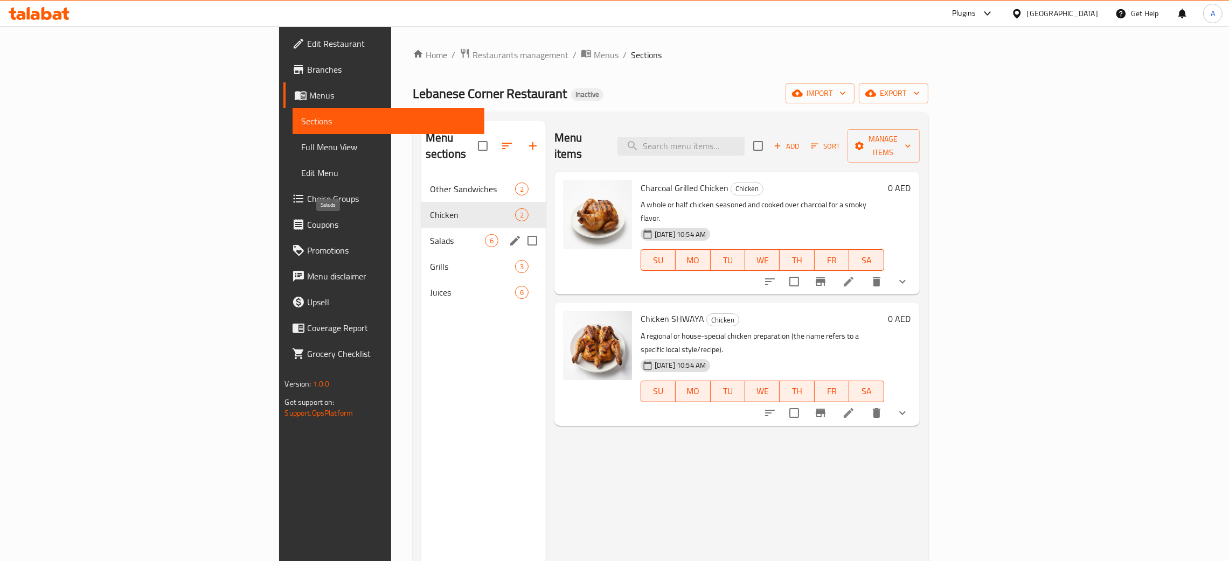
click at [430, 234] on span "Salads" at bounding box center [457, 240] width 55 height 13
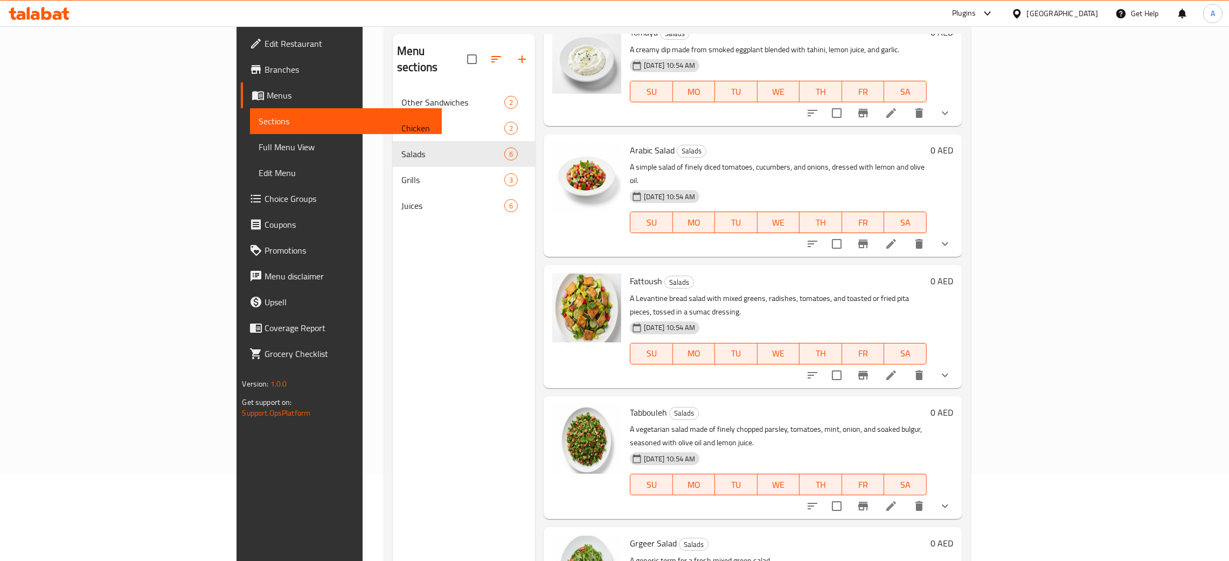
scroll to position [152, 0]
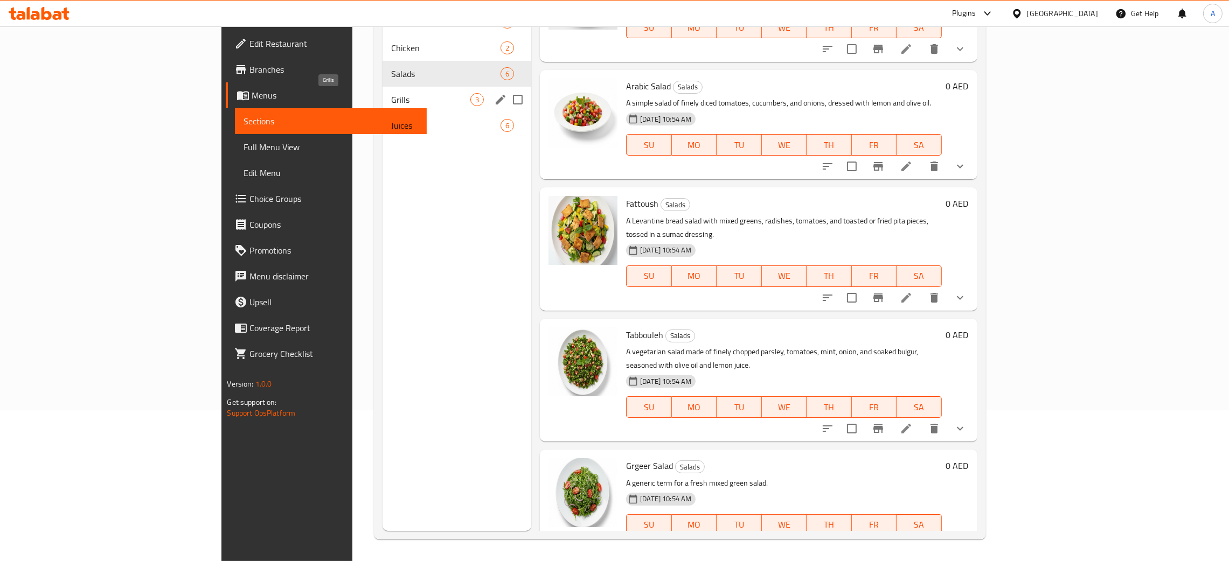
click at [391, 101] on span "Grills" at bounding box center [430, 99] width 79 height 13
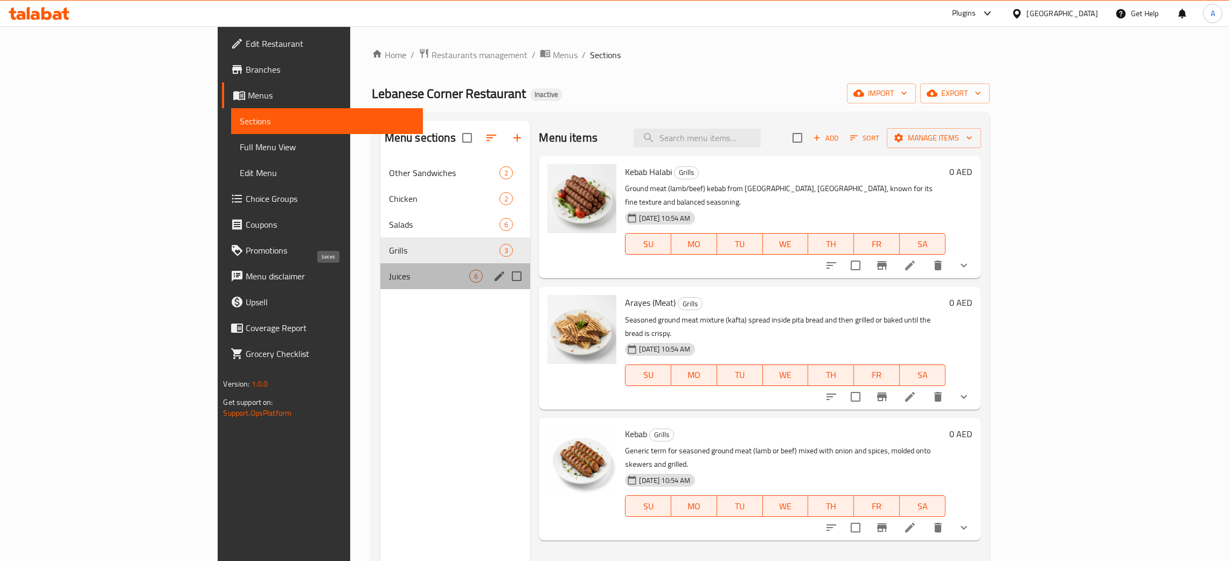
click at [389, 277] on span "Juices" at bounding box center [429, 276] width 81 height 13
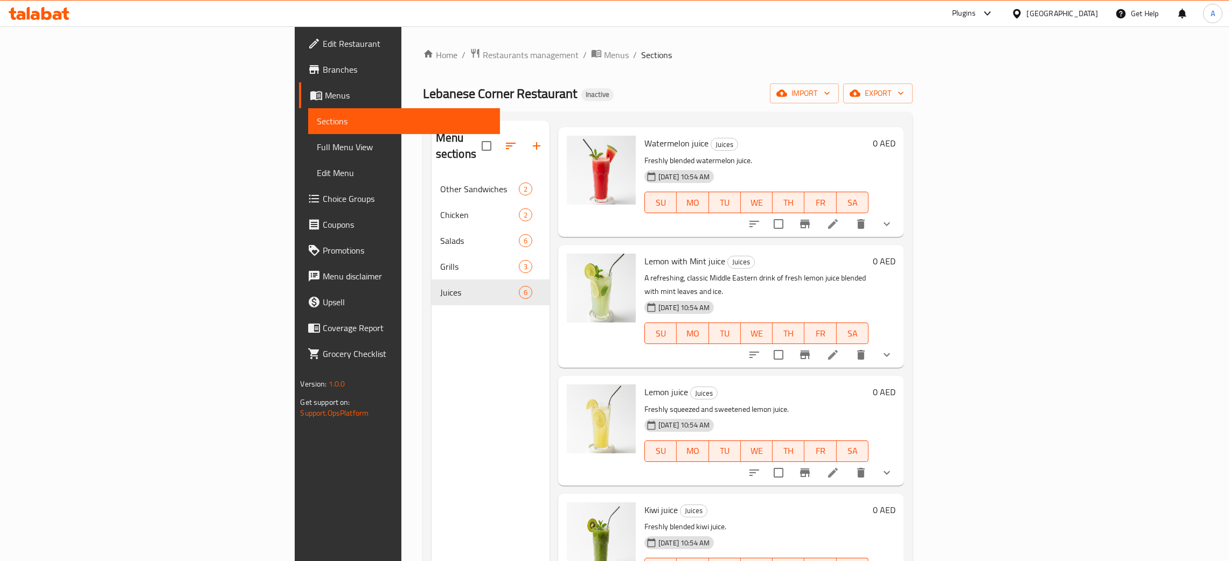
scroll to position [170, 0]
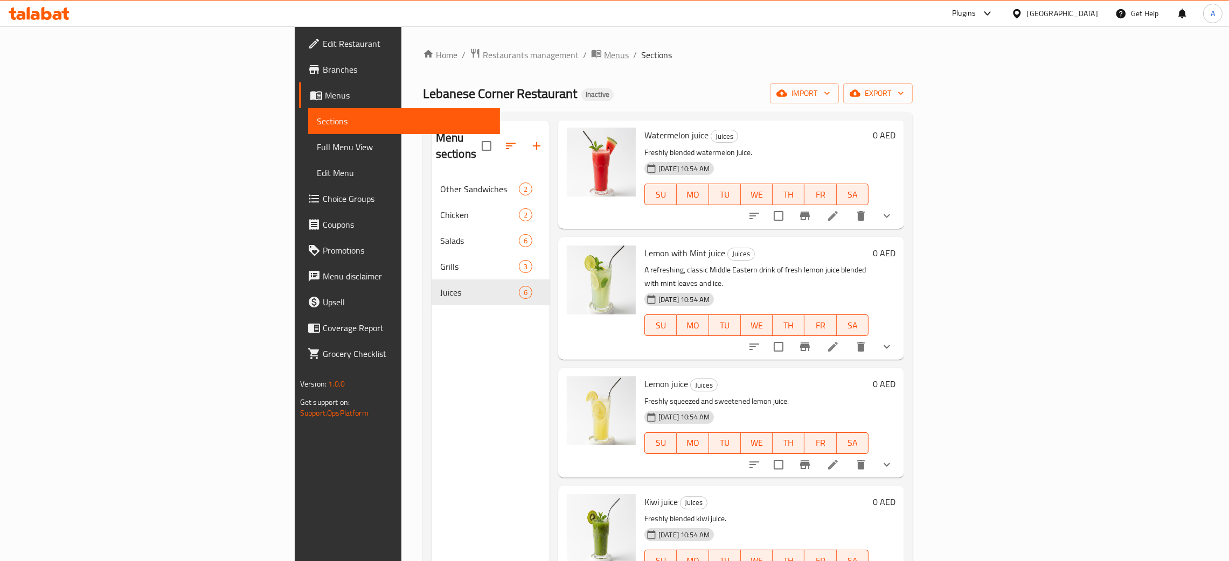
click at [604, 50] on span "Menus" at bounding box center [616, 54] width 25 height 13
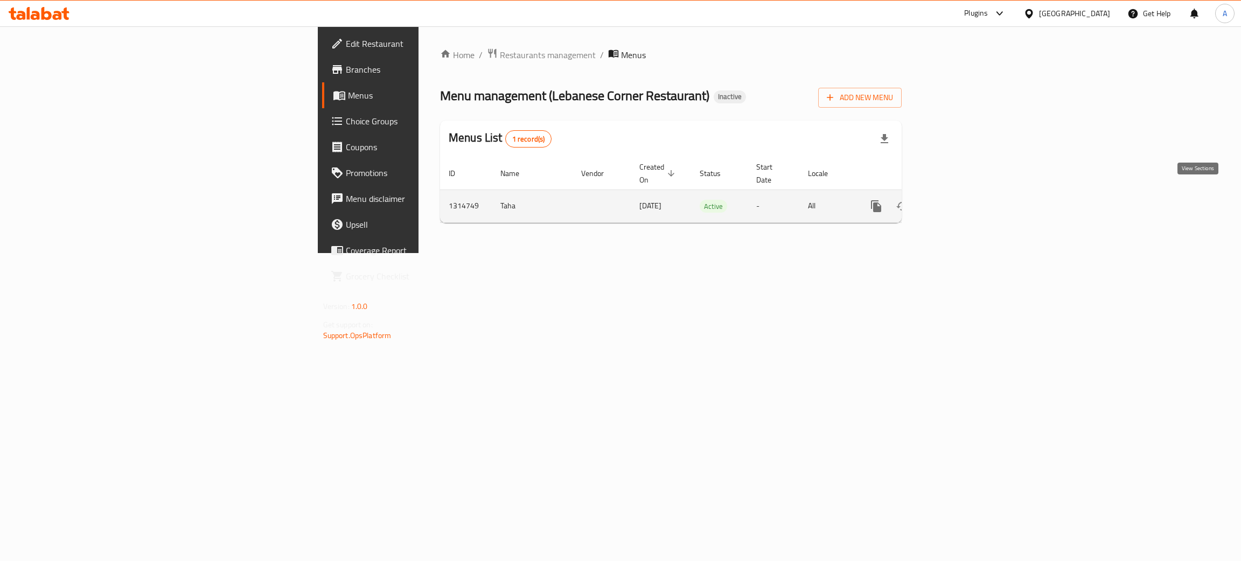
click at [961, 200] on icon "enhanced table" at bounding box center [954, 206] width 13 height 13
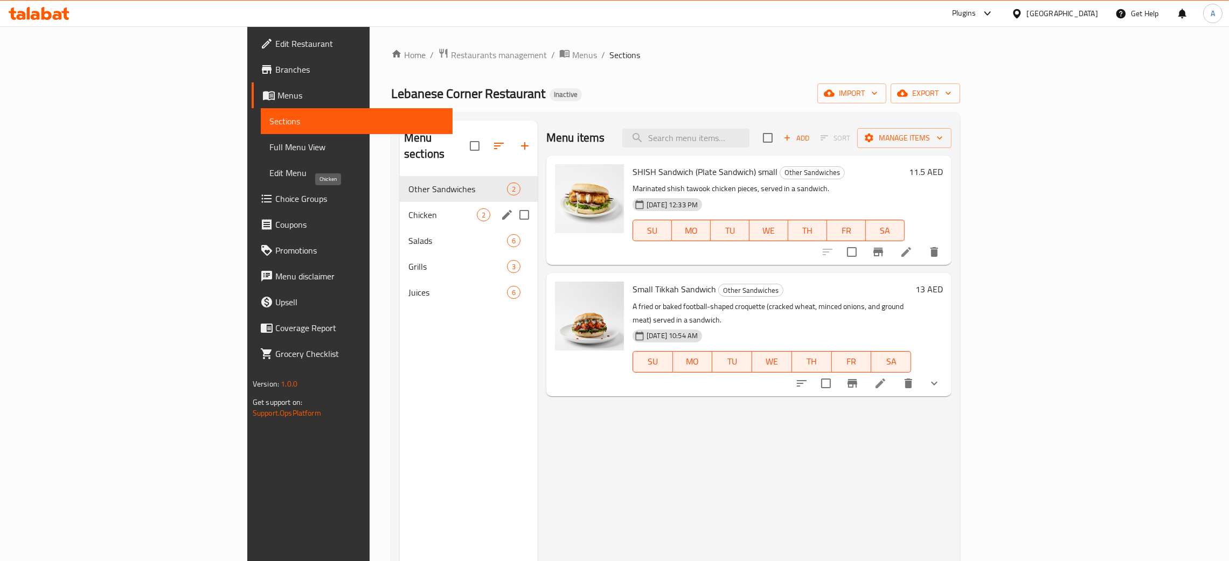
click at [408, 209] on span "Chicken" at bounding box center [442, 215] width 68 height 13
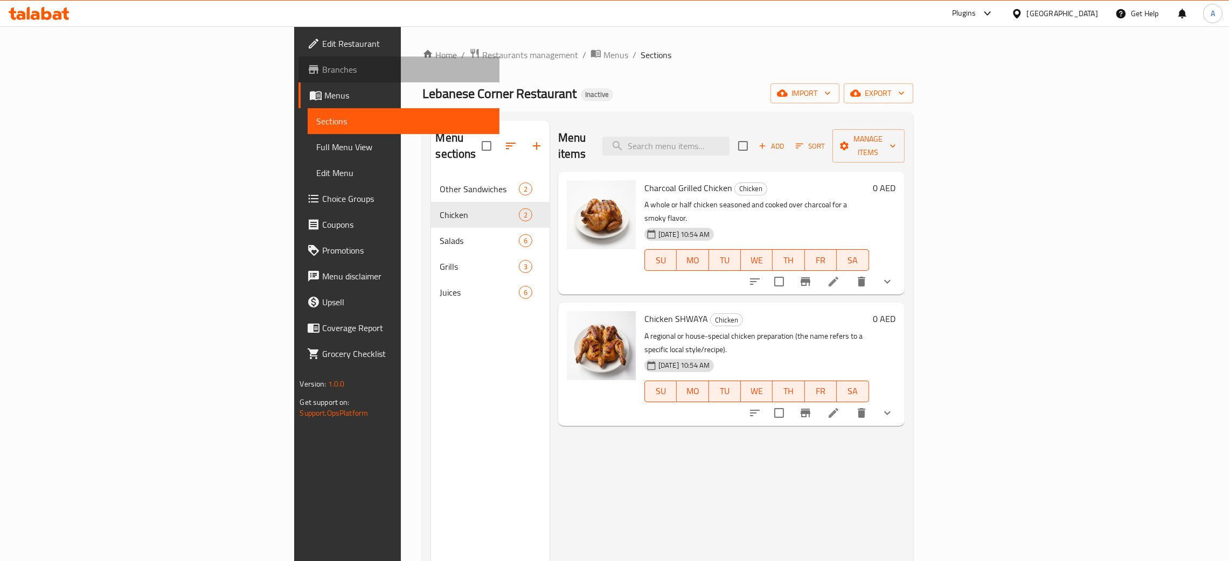
click at [322, 70] on span "Branches" at bounding box center [406, 69] width 169 height 13
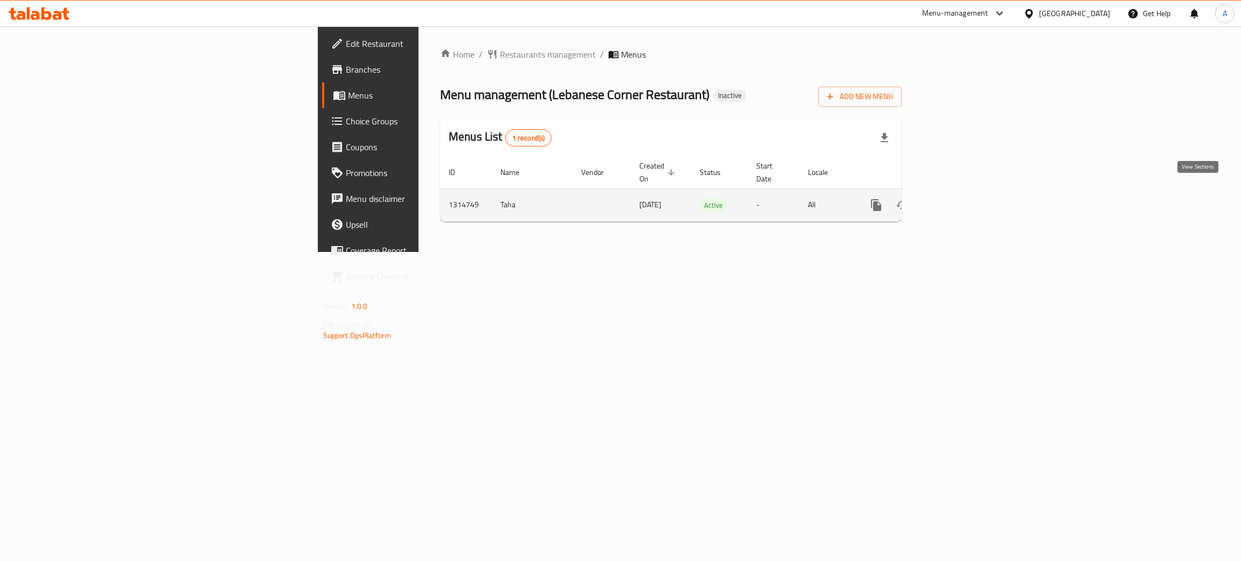
click at [967, 192] on link "enhanced table" at bounding box center [954, 205] width 26 height 26
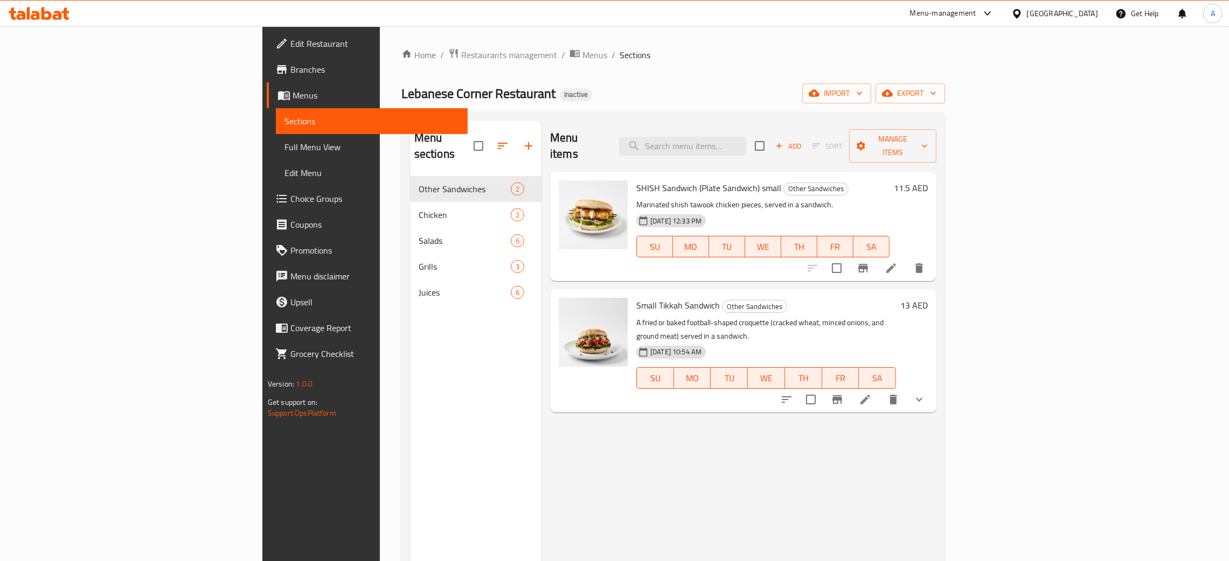
click at [1060, 17] on div "[GEOGRAPHIC_DATA]" at bounding box center [1062, 14] width 71 height 12
click at [954, 113] on div "[GEOGRAPHIC_DATA]" at bounding box center [981, 111] width 88 height 25
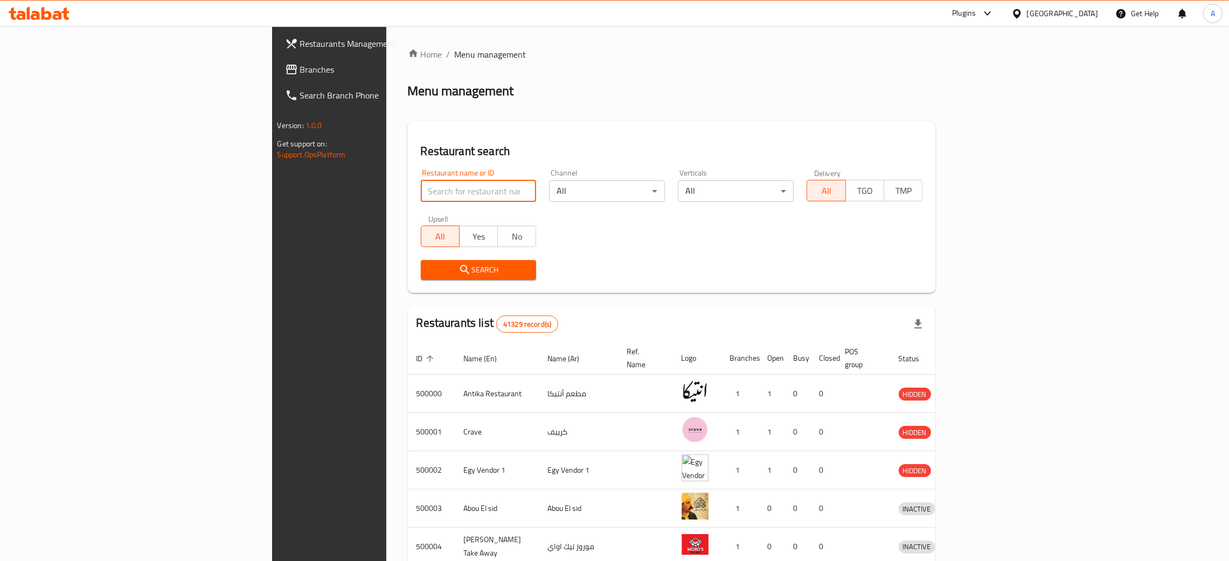
click at [421, 191] on input "search" at bounding box center [479, 192] width 116 height 22
paste input "TAMAR"
type input "TAMAR"
click button "Search" at bounding box center [479, 270] width 116 height 20
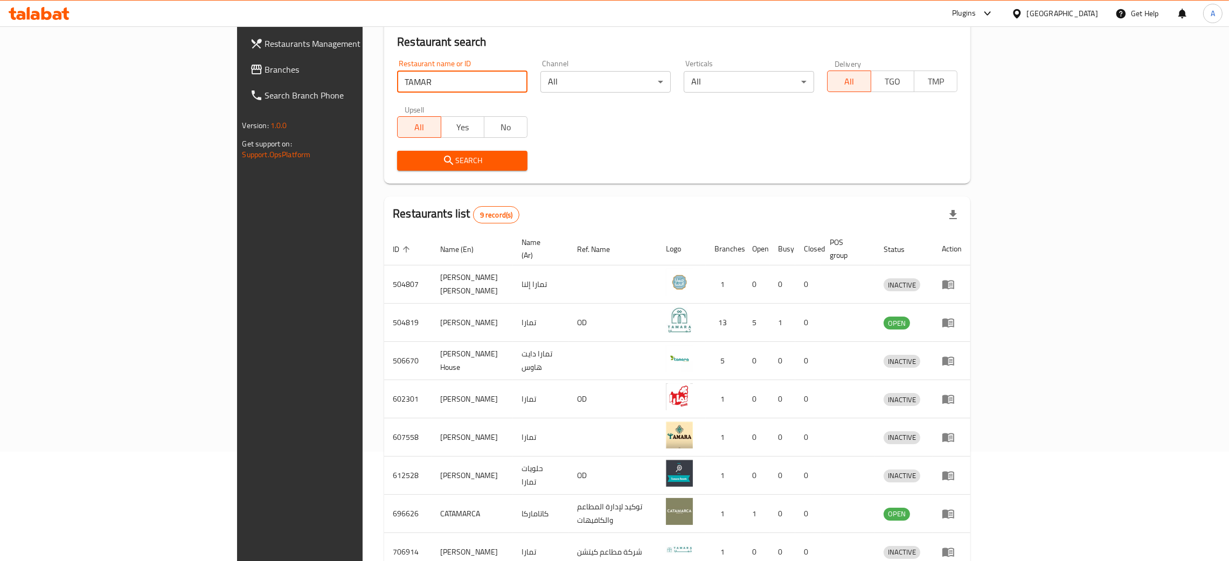
scroll to position [206, 0]
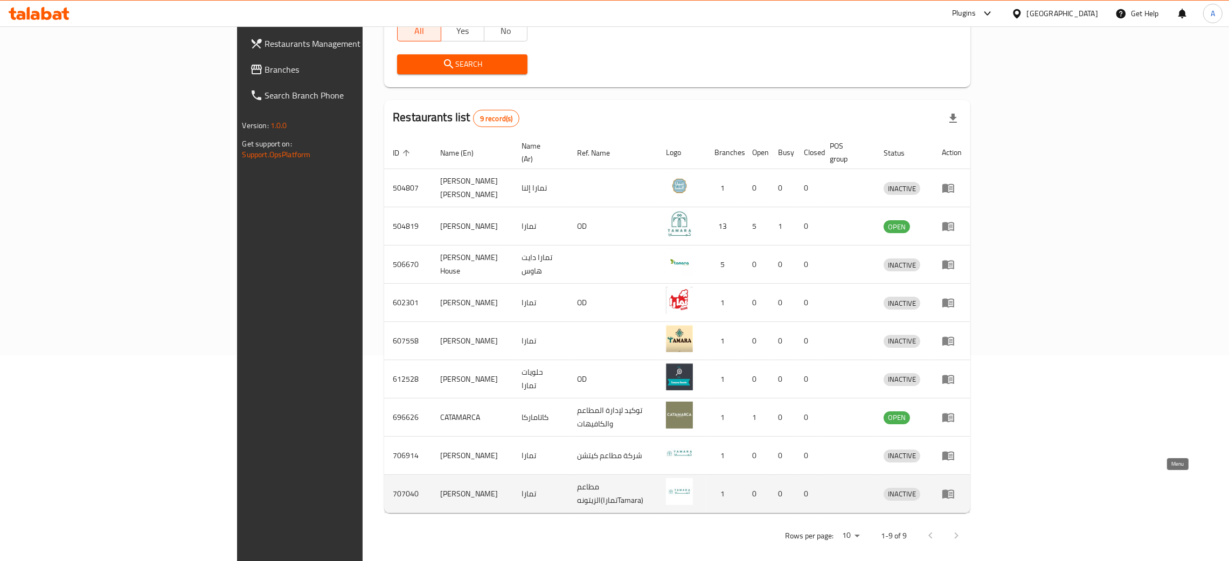
click at [954, 490] on icon "enhanced table" at bounding box center [948, 494] width 12 height 9
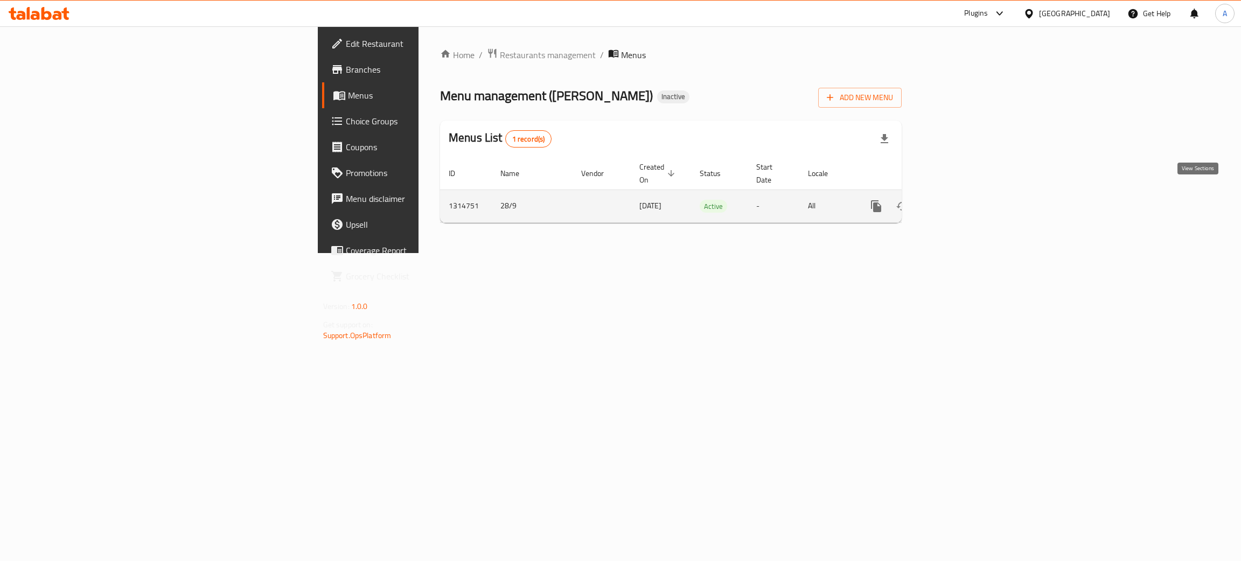
click at [961, 200] on icon "enhanced table" at bounding box center [954, 206] width 13 height 13
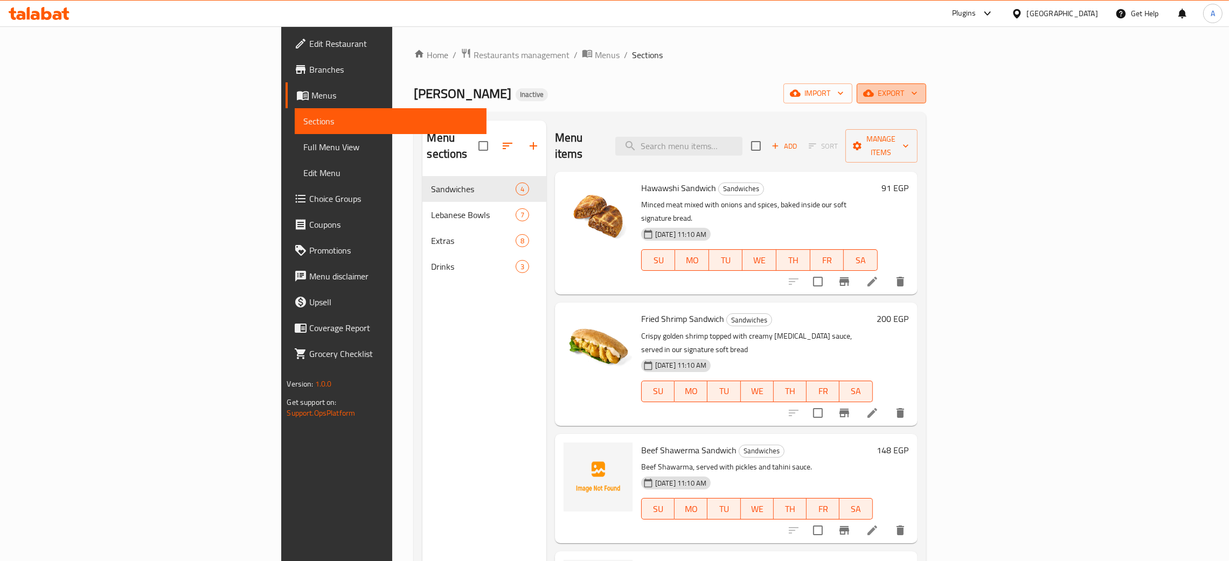
click at [920, 95] on icon "button" at bounding box center [914, 93] width 11 height 11
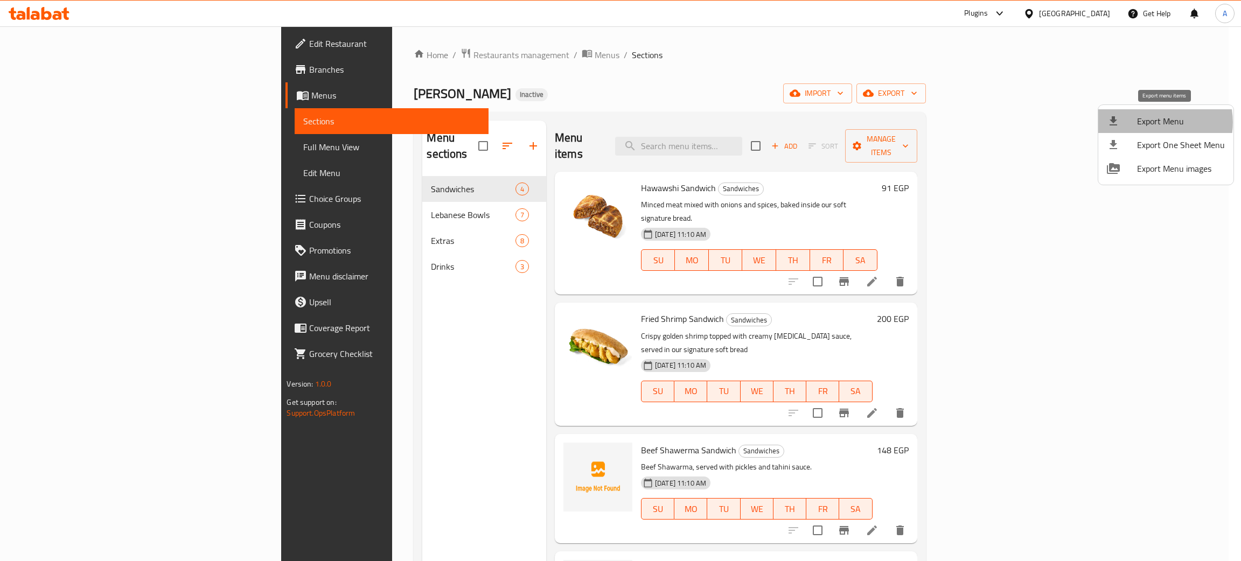
click at [1154, 122] on span "Export Menu" at bounding box center [1181, 121] width 88 height 13
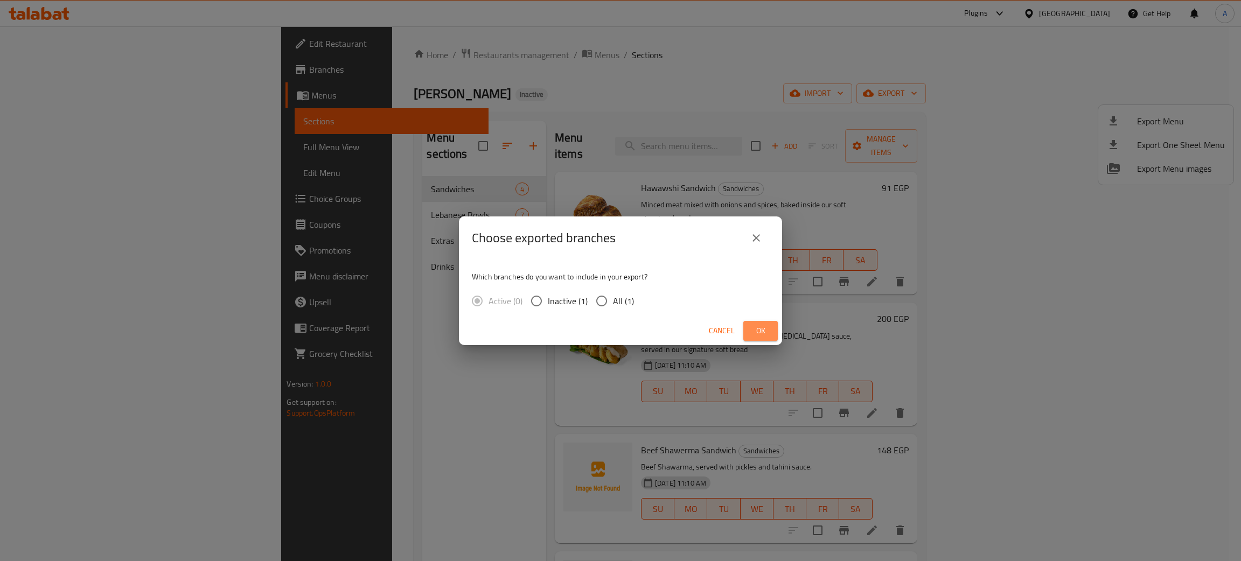
click at [748, 331] on button "Ok" at bounding box center [761, 331] width 34 height 20
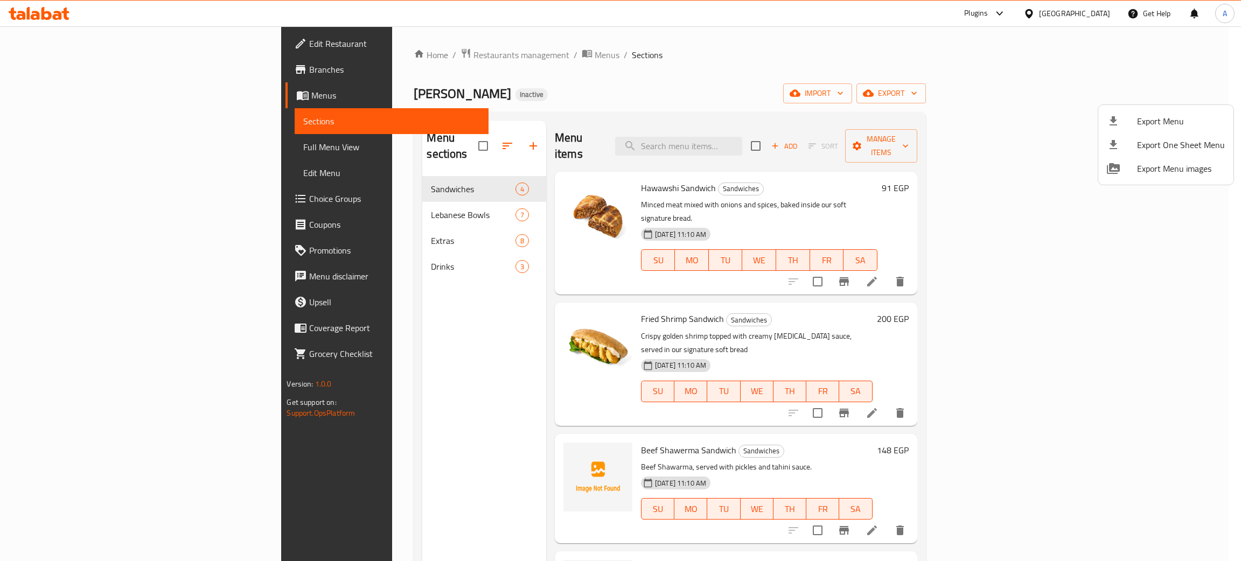
click at [50, 68] on div at bounding box center [620, 280] width 1241 height 561
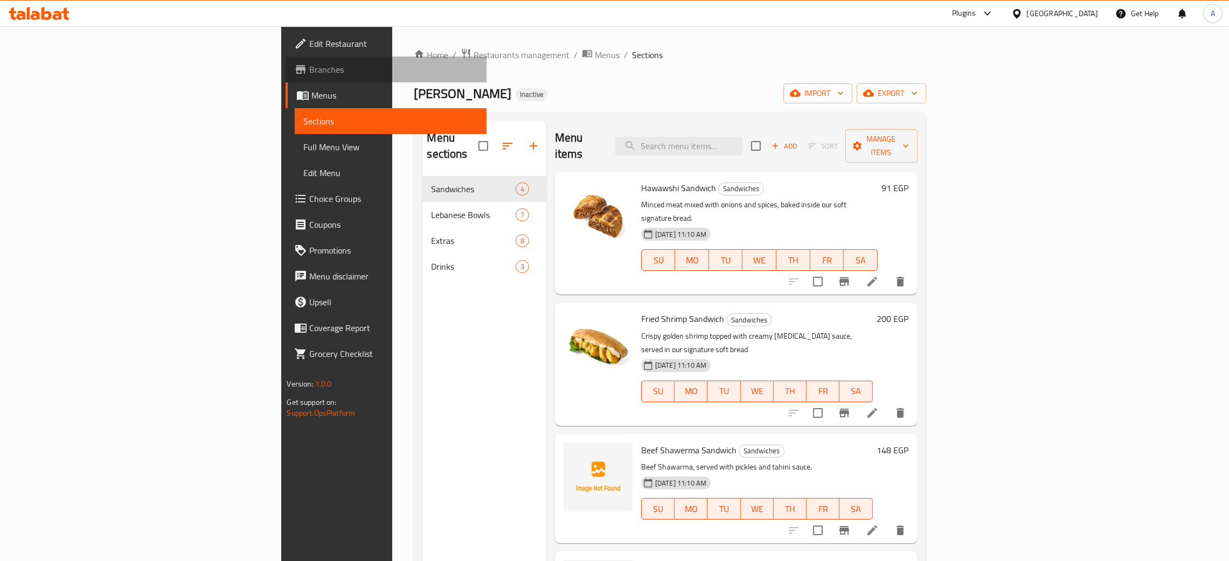
click at [309, 68] on span "Branches" at bounding box center [393, 69] width 169 height 13
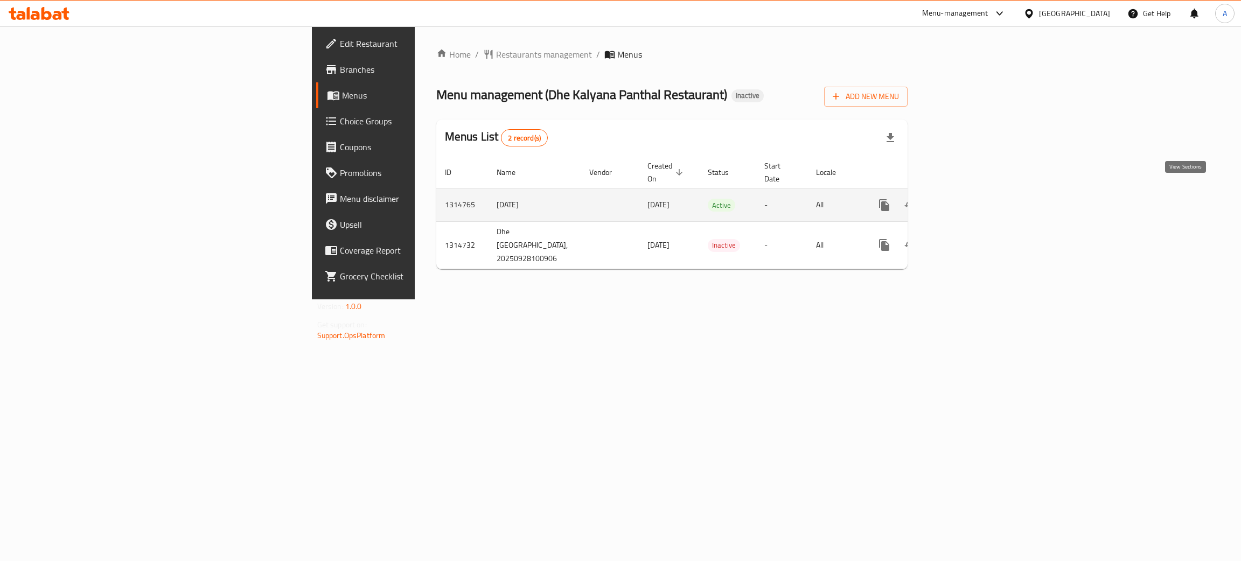
click at [969, 199] on icon "enhanced table" at bounding box center [962, 205] width 13 height 13
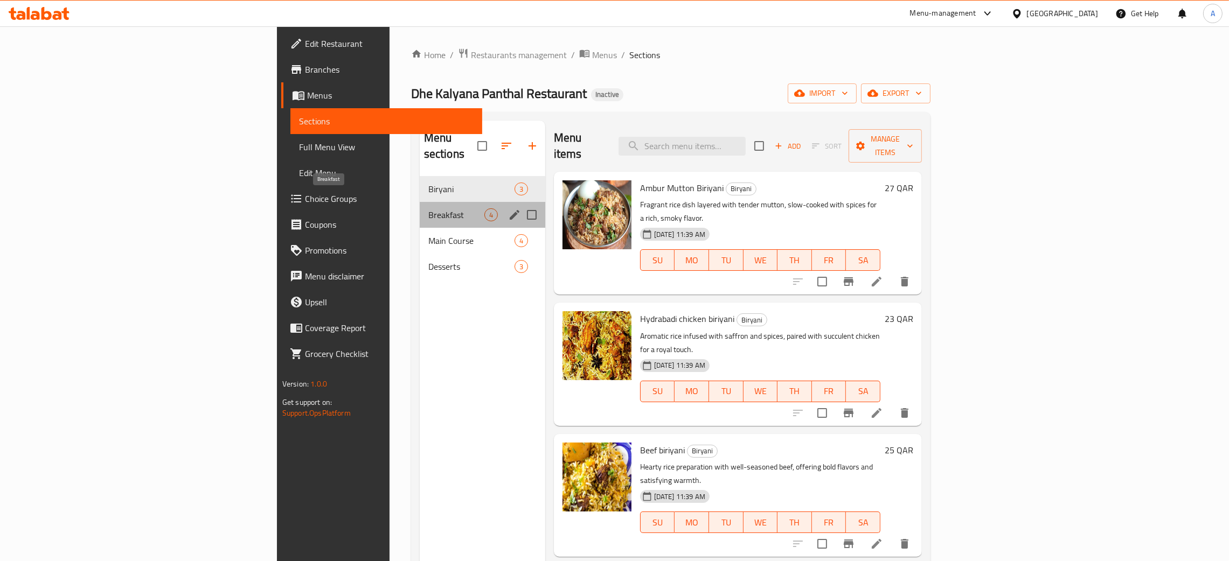
click at [428, 209] on span "Breakfast" at bounding box center [456, 215] width 56 height 13
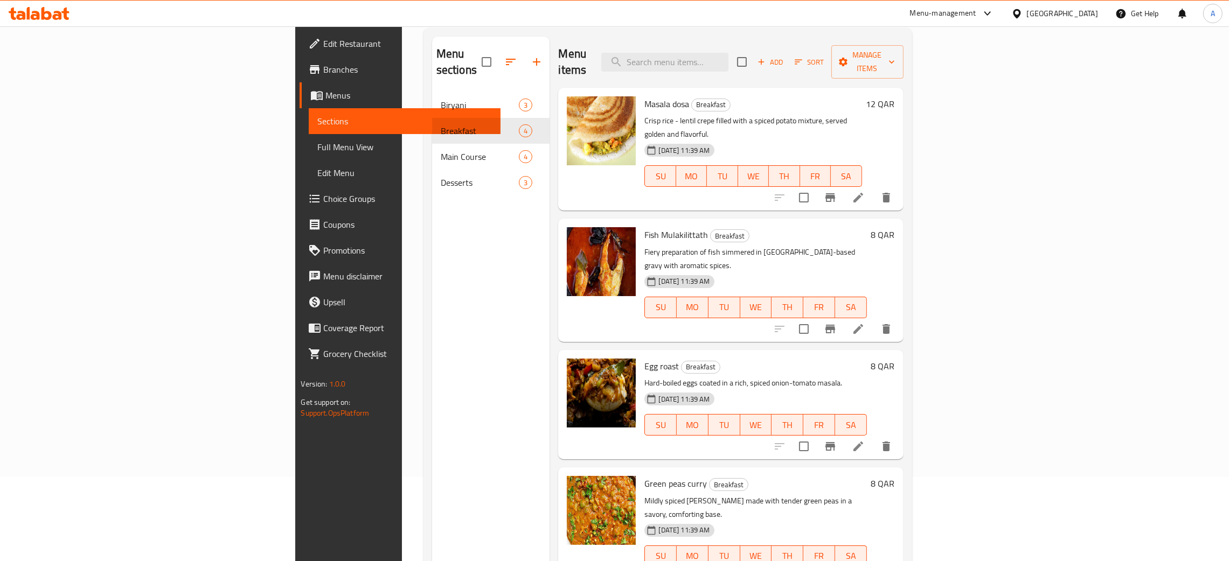
scroll to position [152, 0]
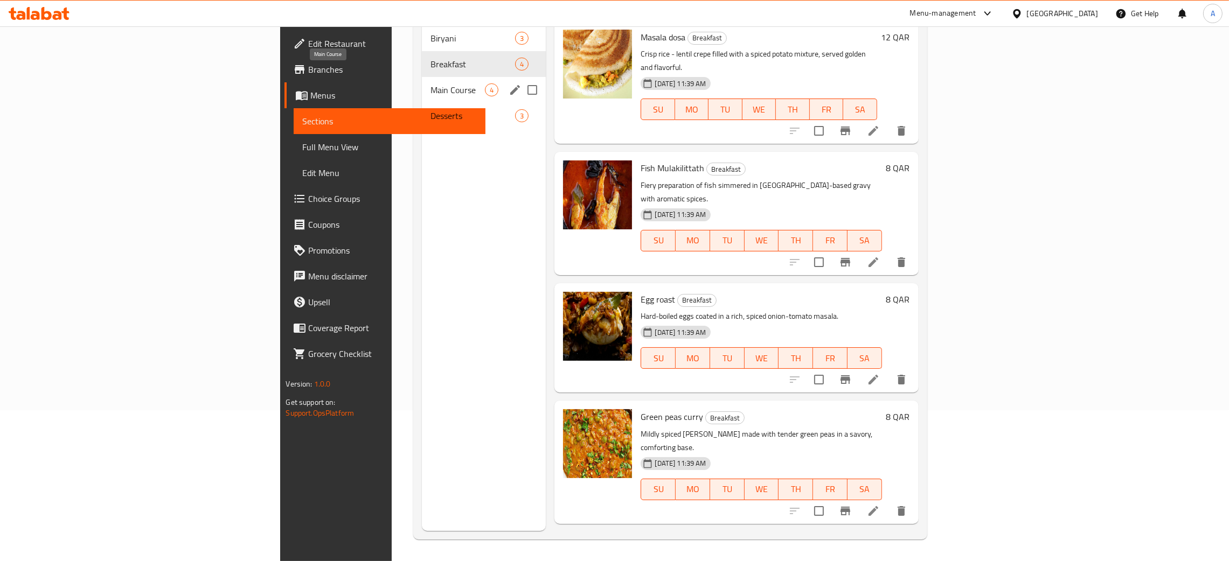
click at [422, 80] on div "Main Course 4" at bounding box center [484, 90] width 124 height 26
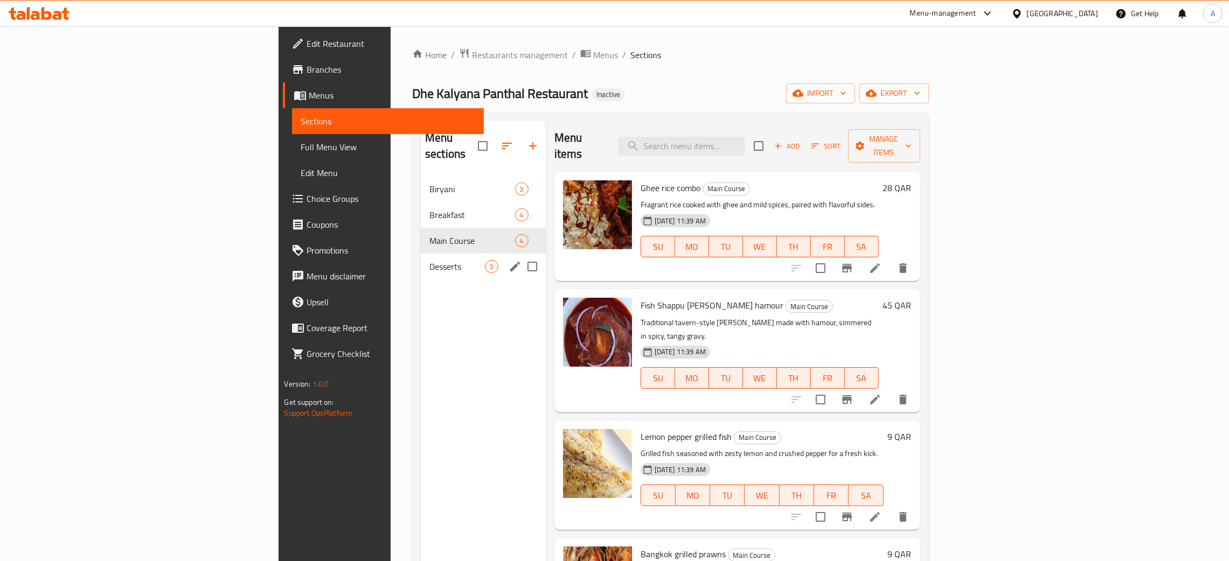
click at [429, 260] on span "Desserts" at bounding box center [456, 266] width 55 height 13
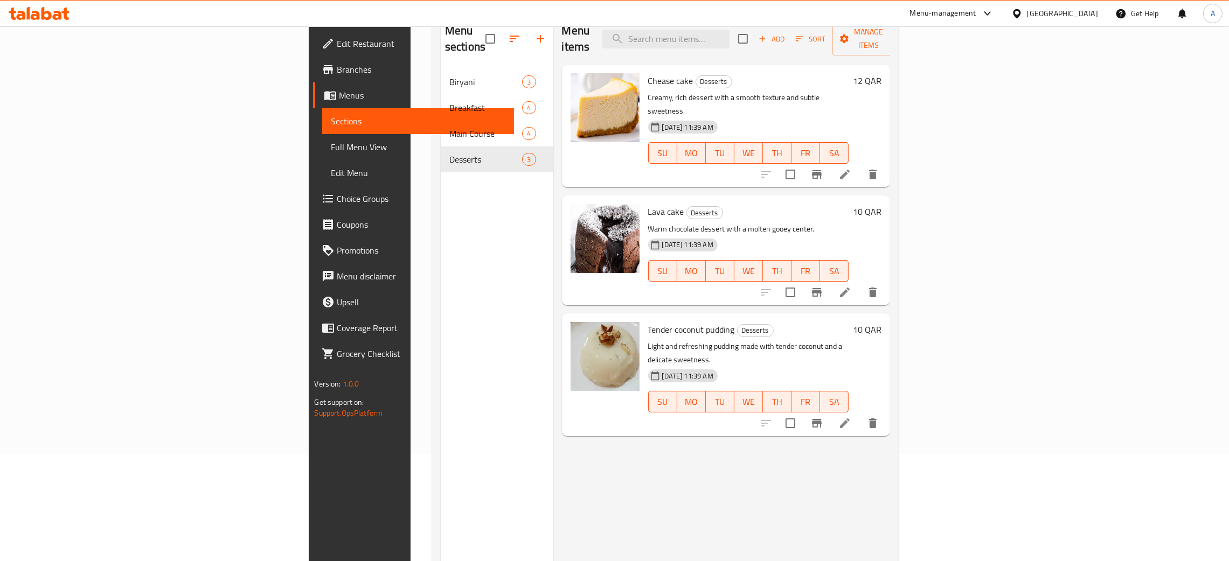
scroll to position [152, 0]
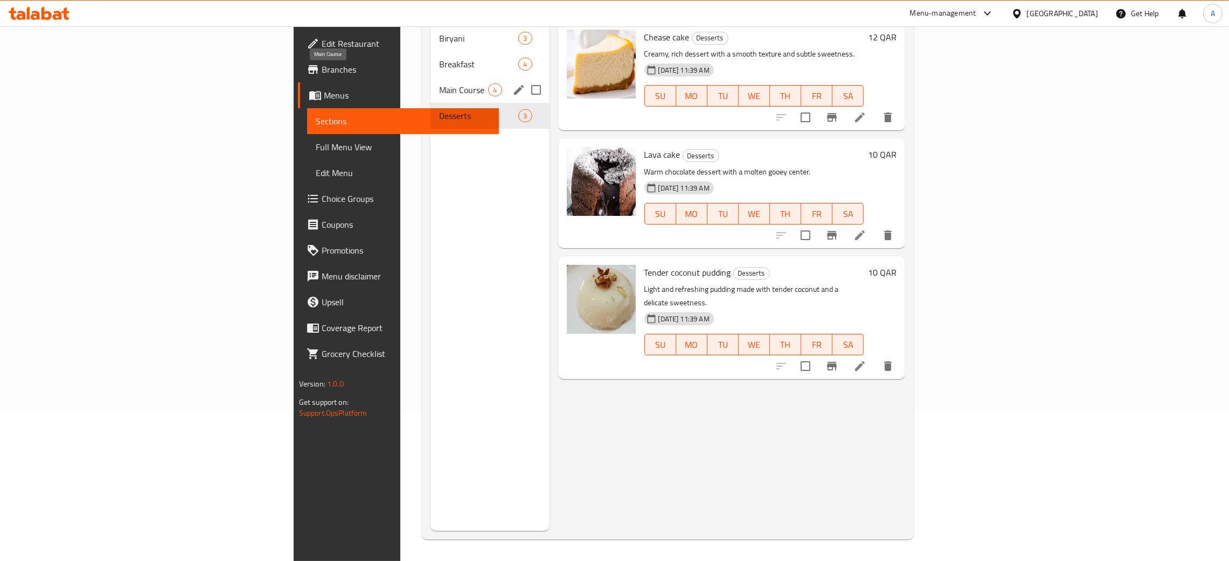
click at [439, 84] on span "Main Course" at bounding box center [463, 90] width 49 height 13
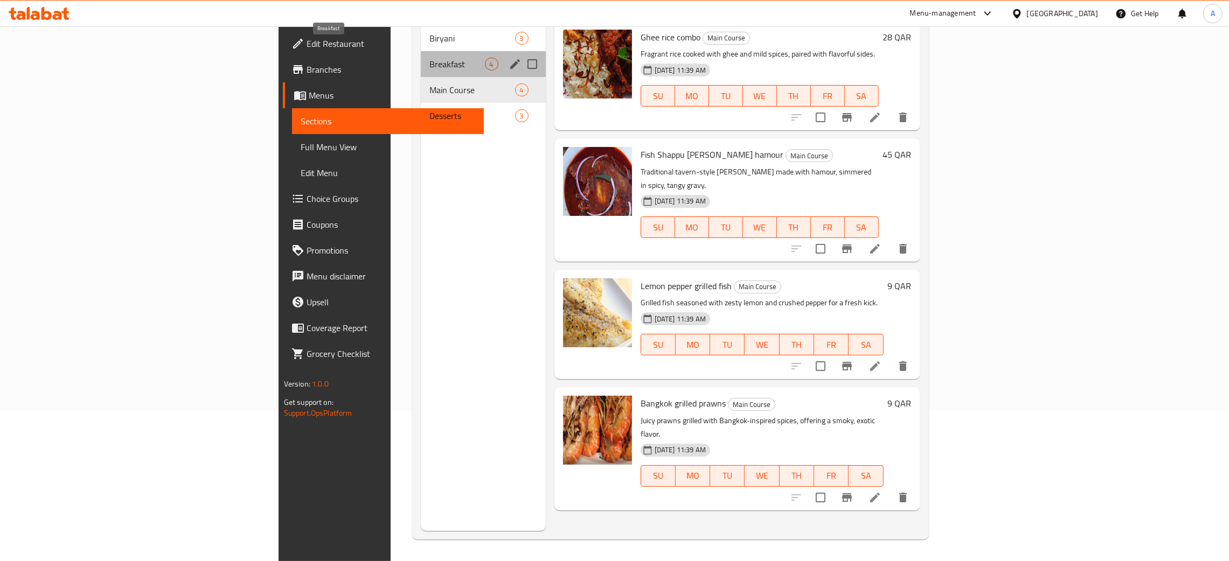
click at [429, 58] on span "Breakfast" at bounding box center [456, 64] width 55 height 13
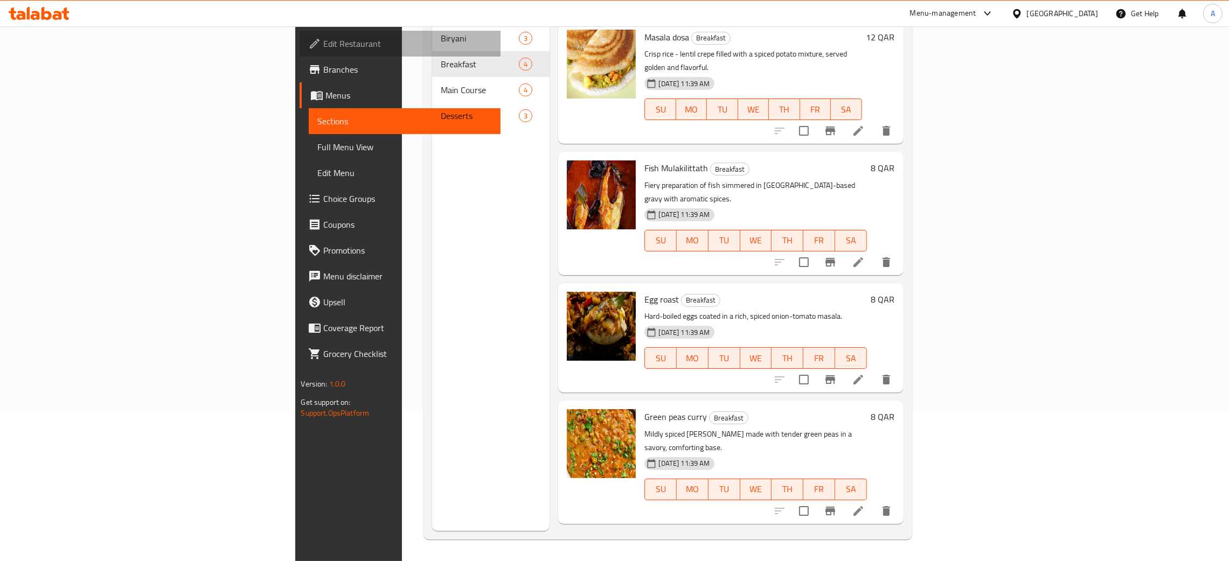
click at [323, 47] on span "Edit Restaurant" at bounding box center [407, 43] width 169 height 13
